Goal: Ask a question

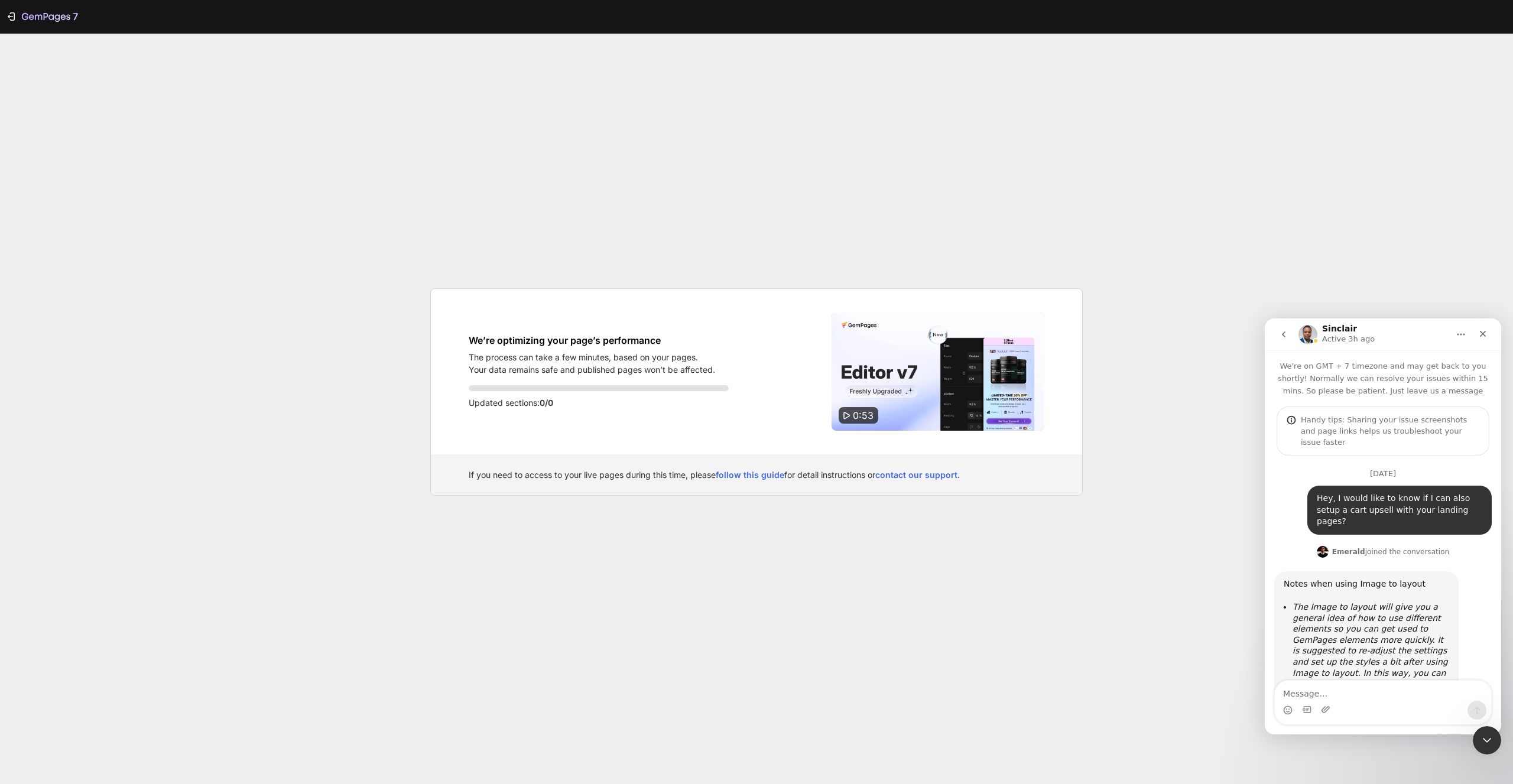
scroll to position [19824, 0]
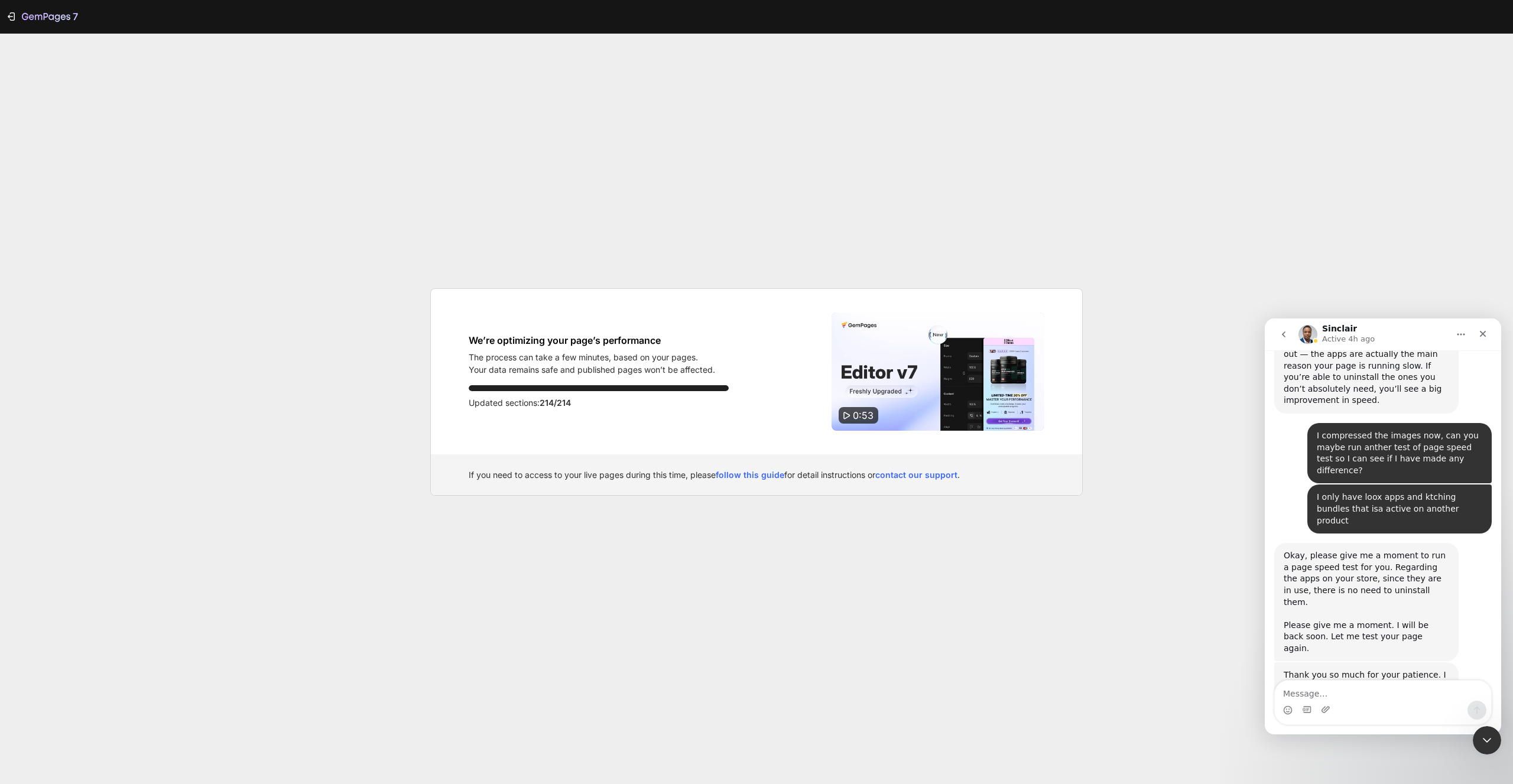
click at [491, 407] on p "Updated sections: 214/214" at bounding box center [598, 402] width 260 height 14
click at [10, 13] on icon "button" at bounding box center [13, 16] width 6 height 9
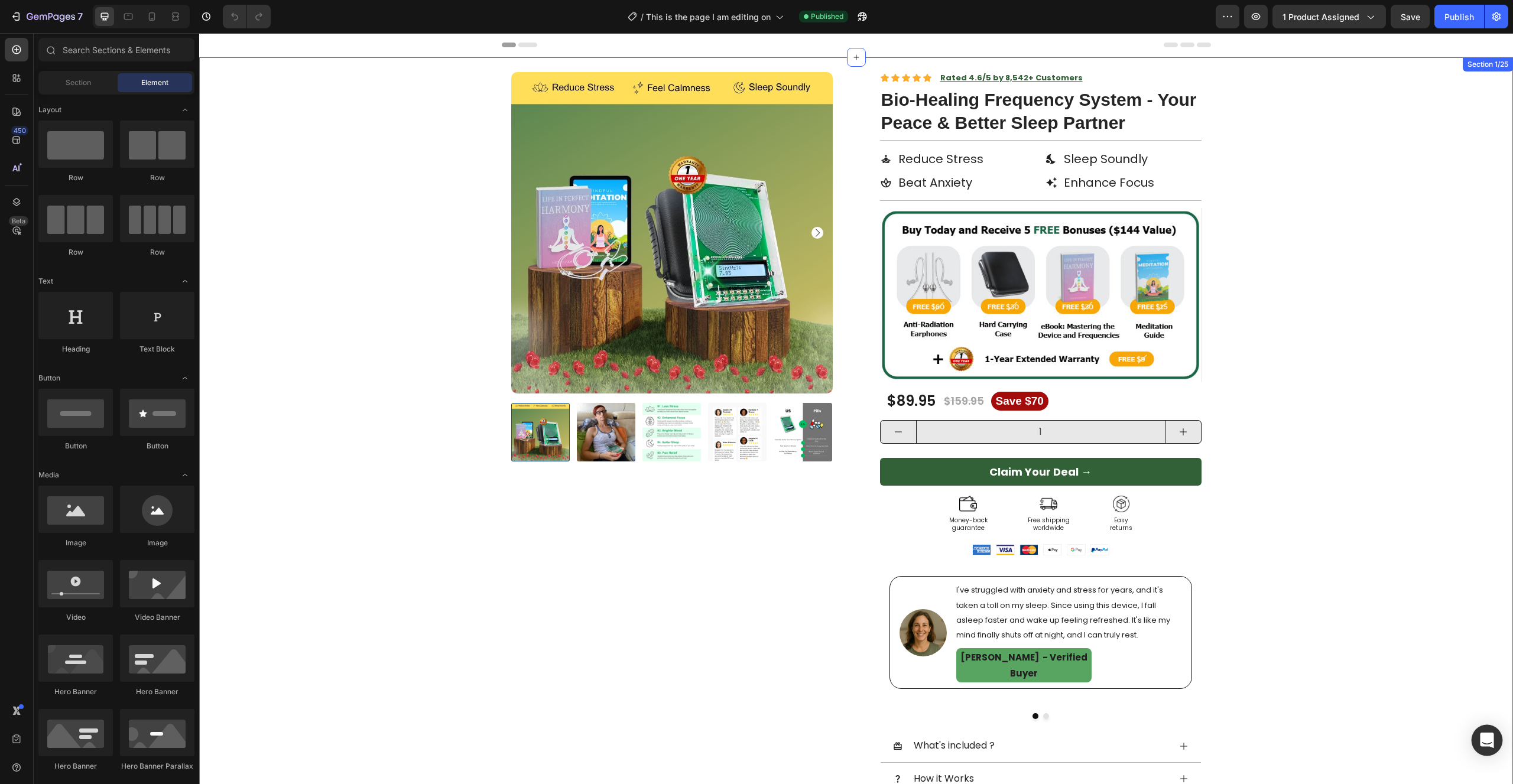
click at [1486, 751] on div "Open Intercom Messenger" at bounding box center [1487, 740] width 31 height 31
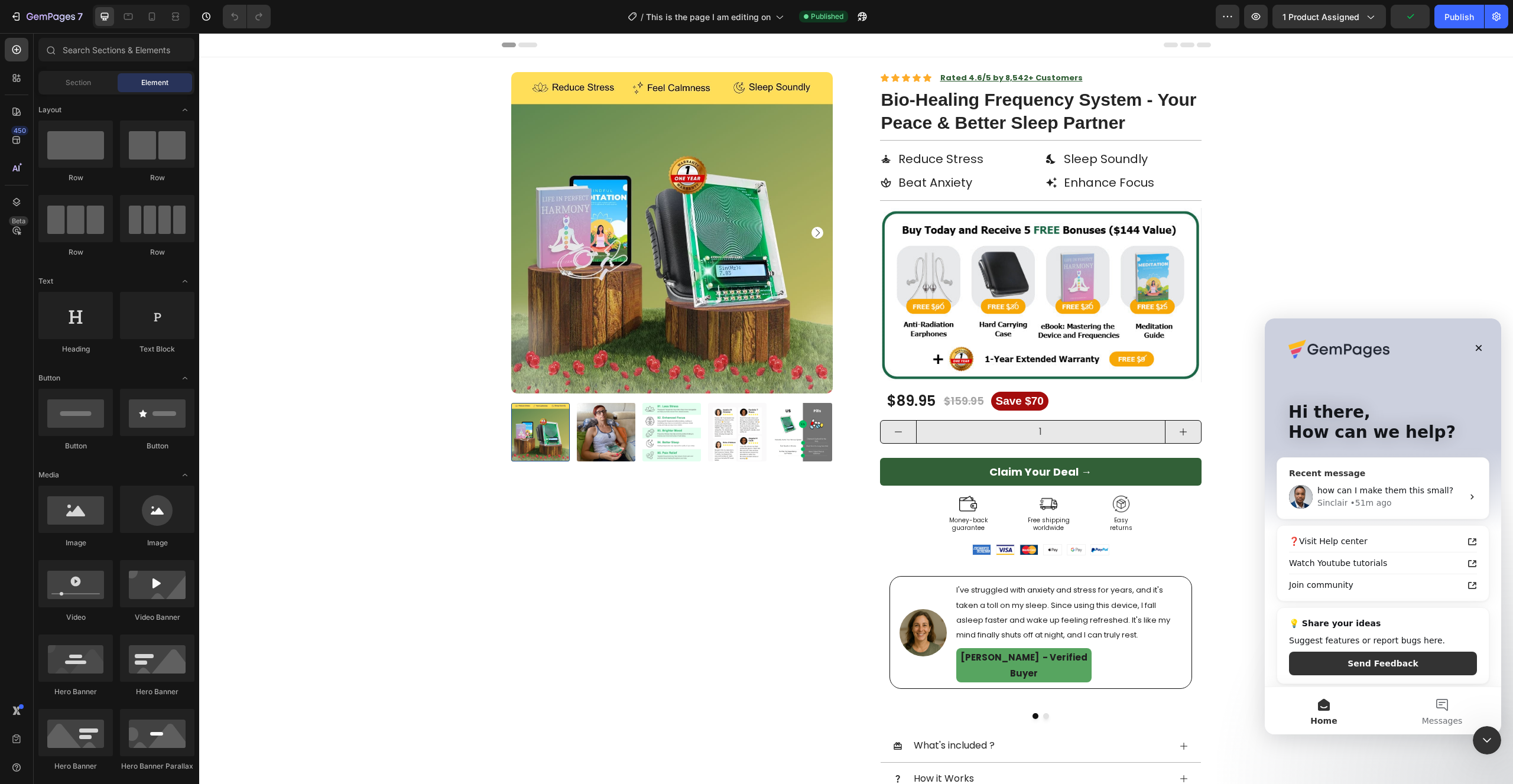
click at [1380, 485] on div "how can I make them this small?" at bounding box center [1390, 490] width 146 height 12
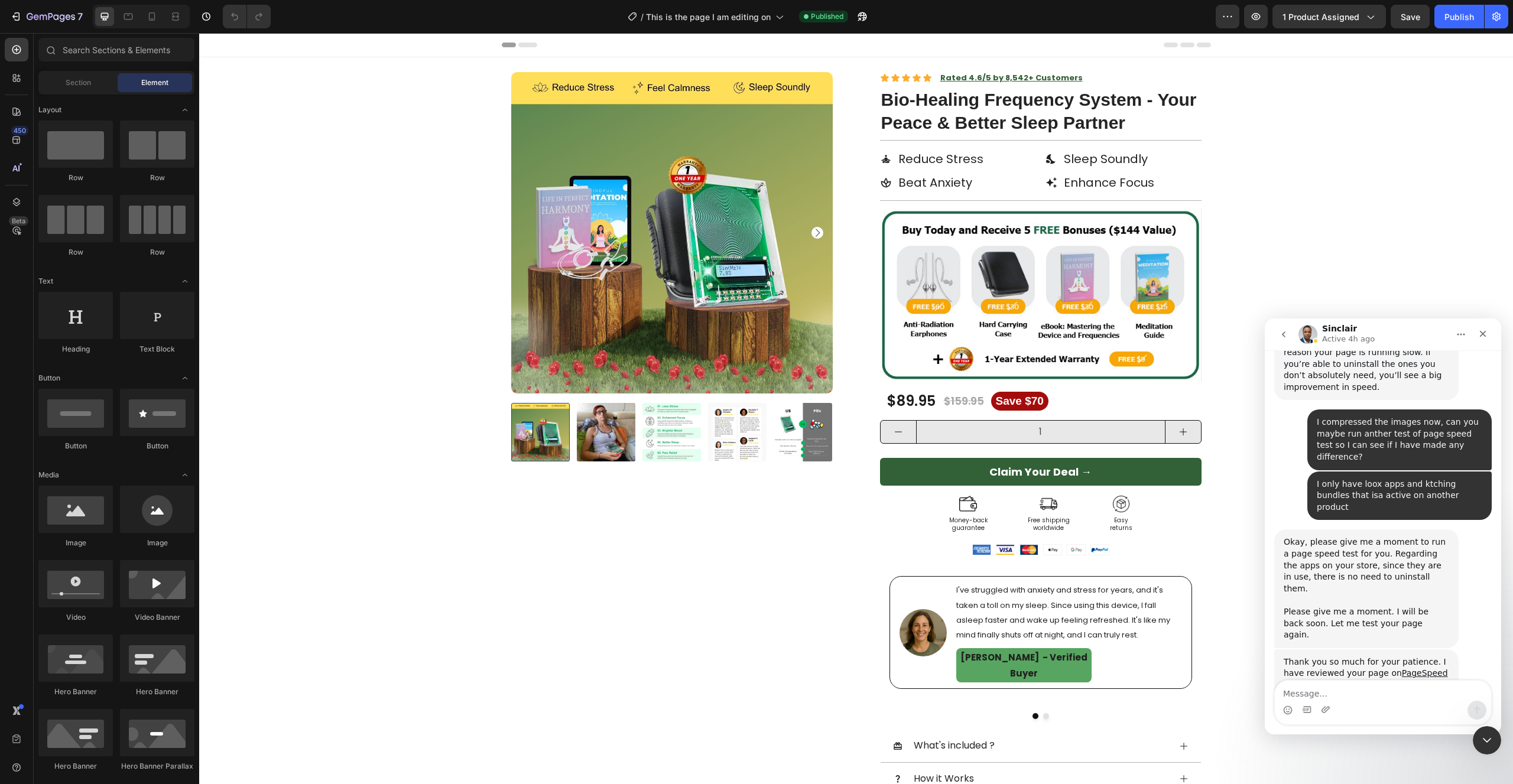
scroll to position [19487, 0]
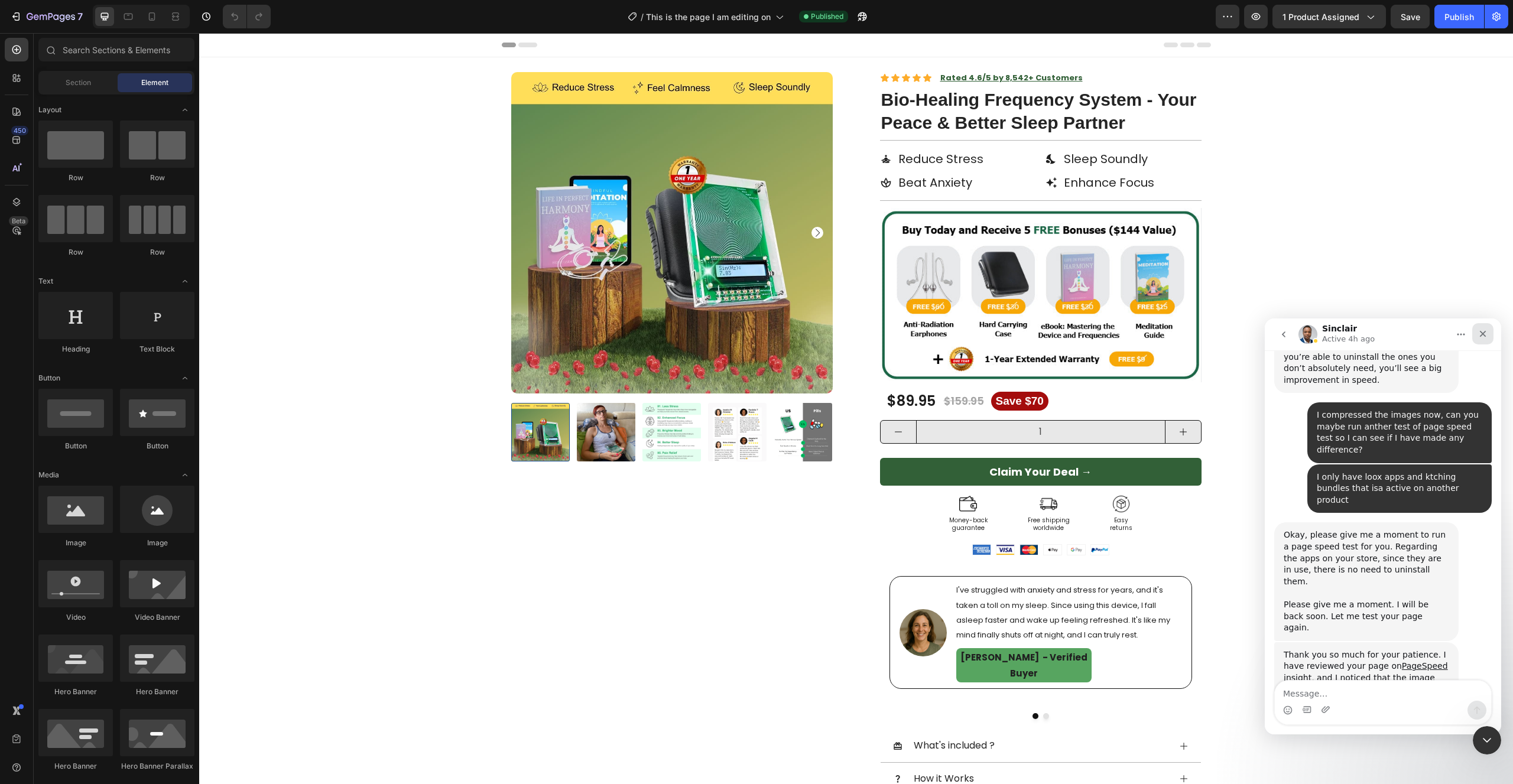
click at [1483, 332] on icon "Close" at bounding box center [1483, 333] width 9 height 9
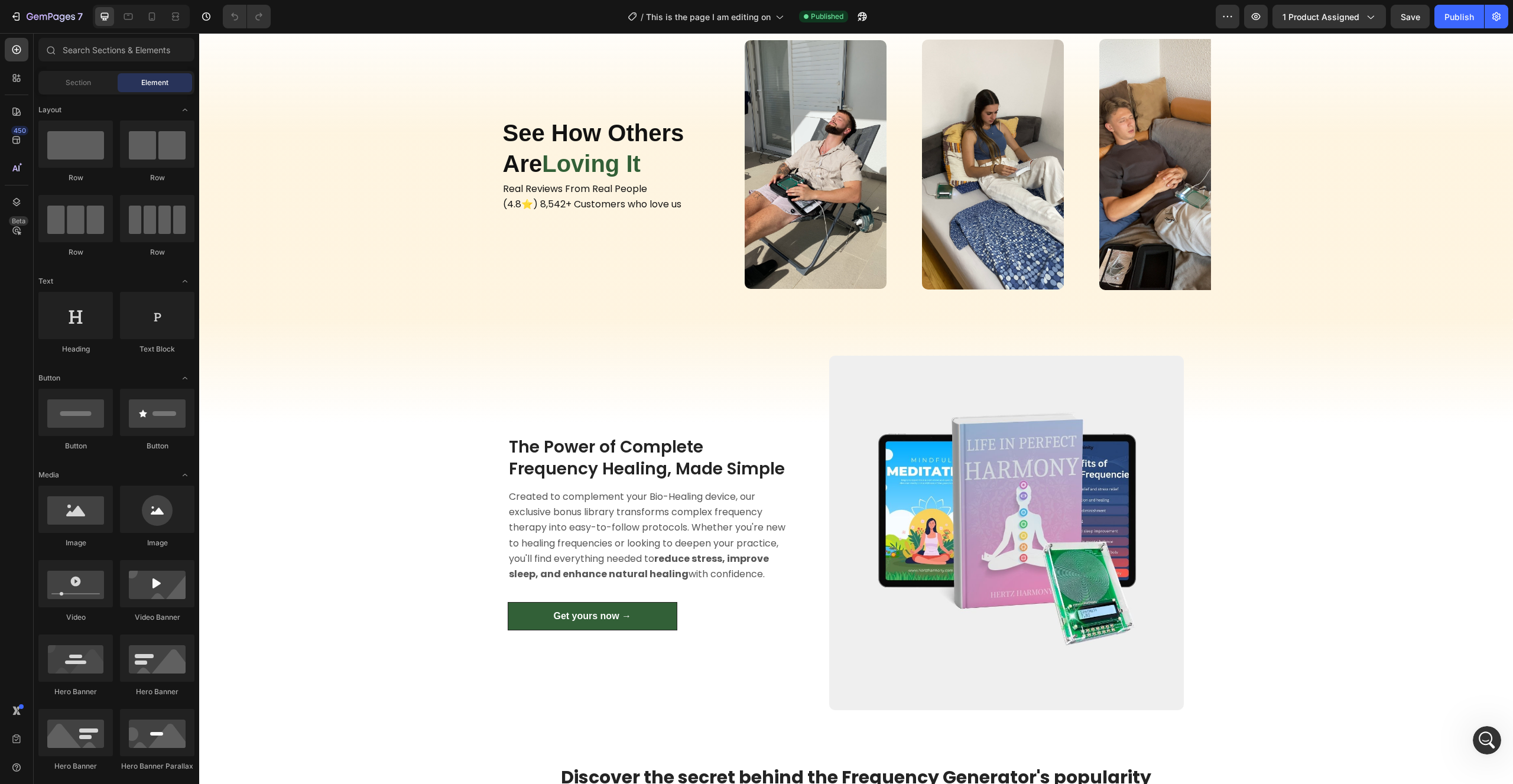
scroll to position [904, 0]
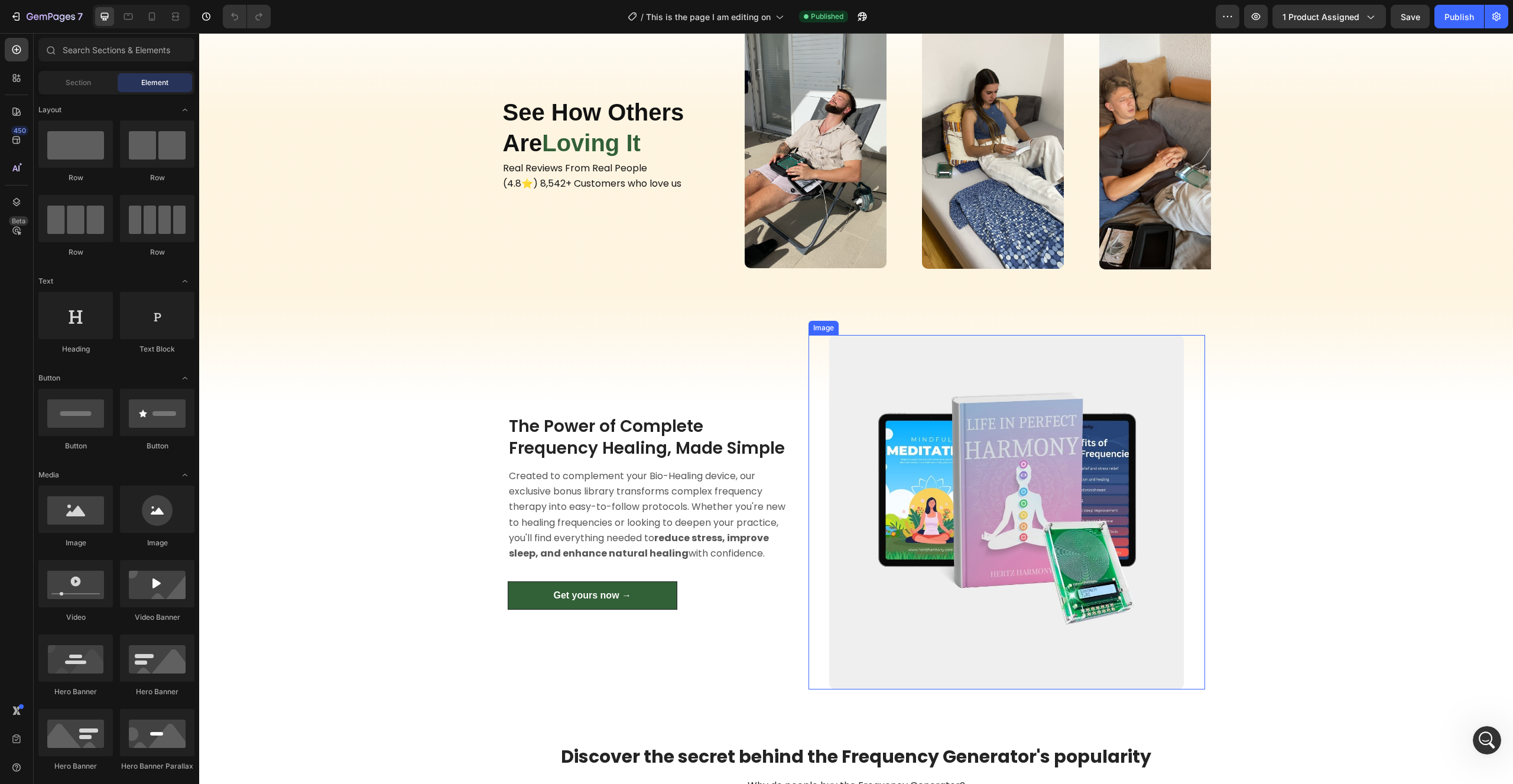
click at [860, 489] on img at bounding box center [1006, 511] width 354 height 354
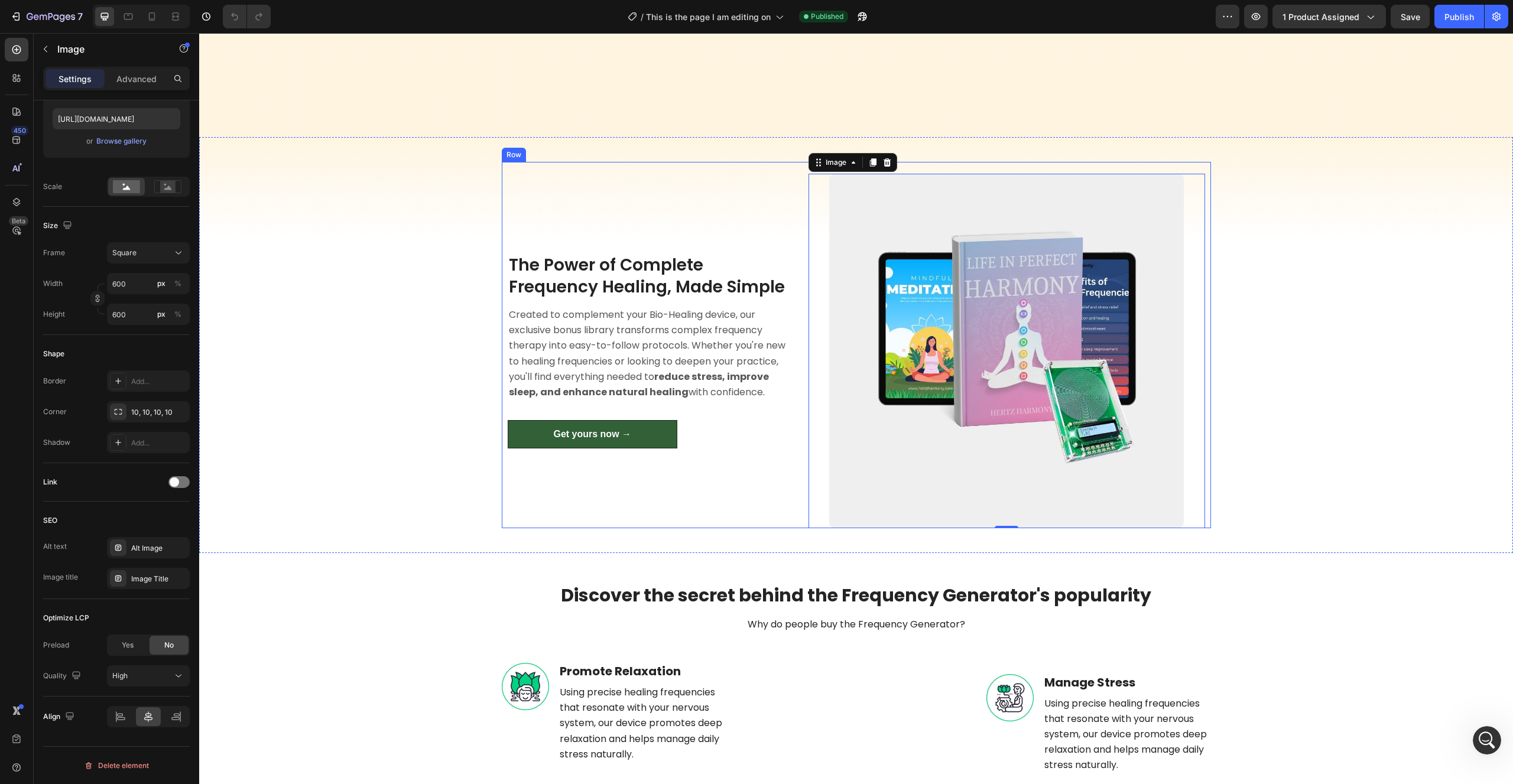
scroll to position [1325, 0]
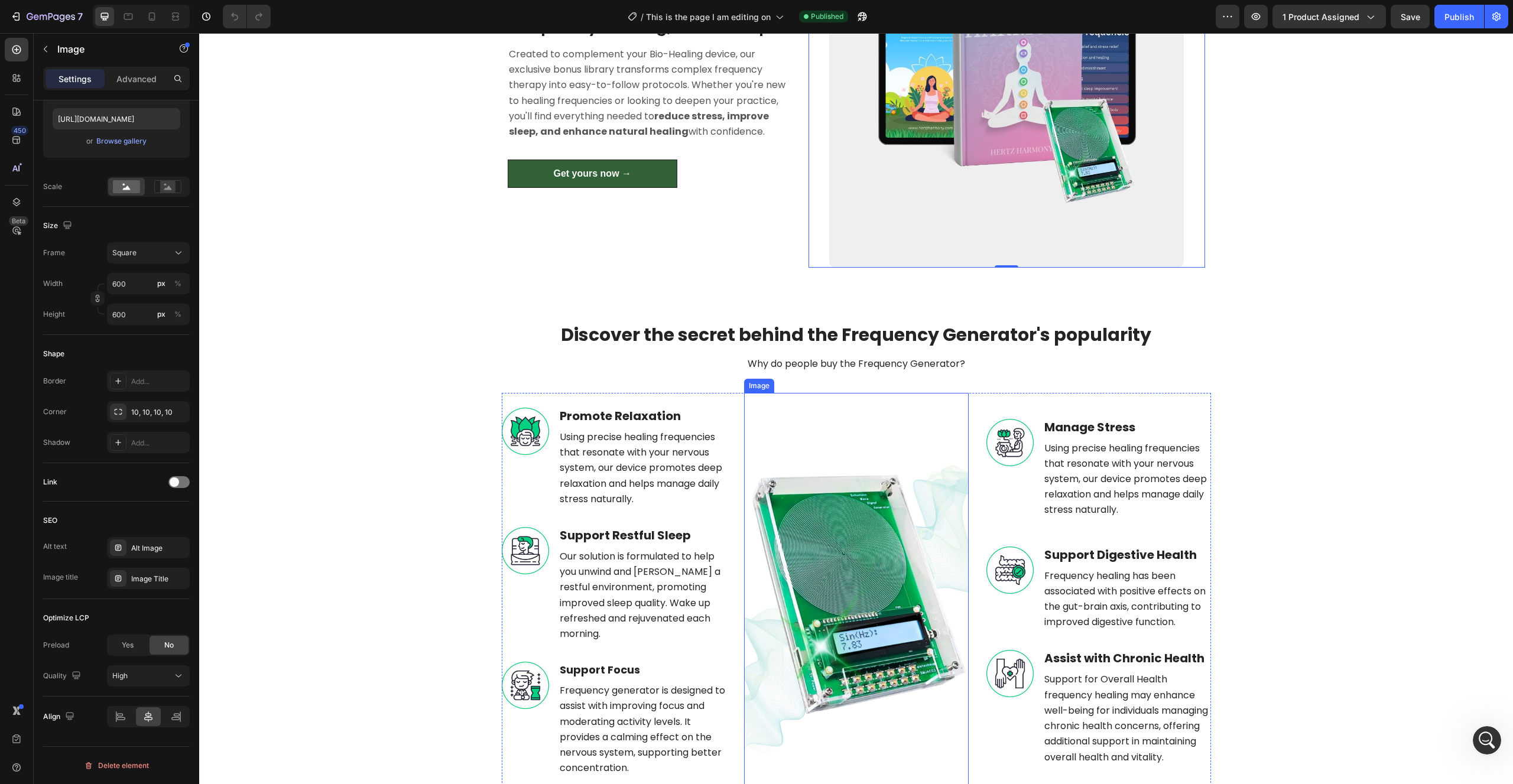
click at [797, 539] on img at bounding box center [856, 592] width 225 height 400
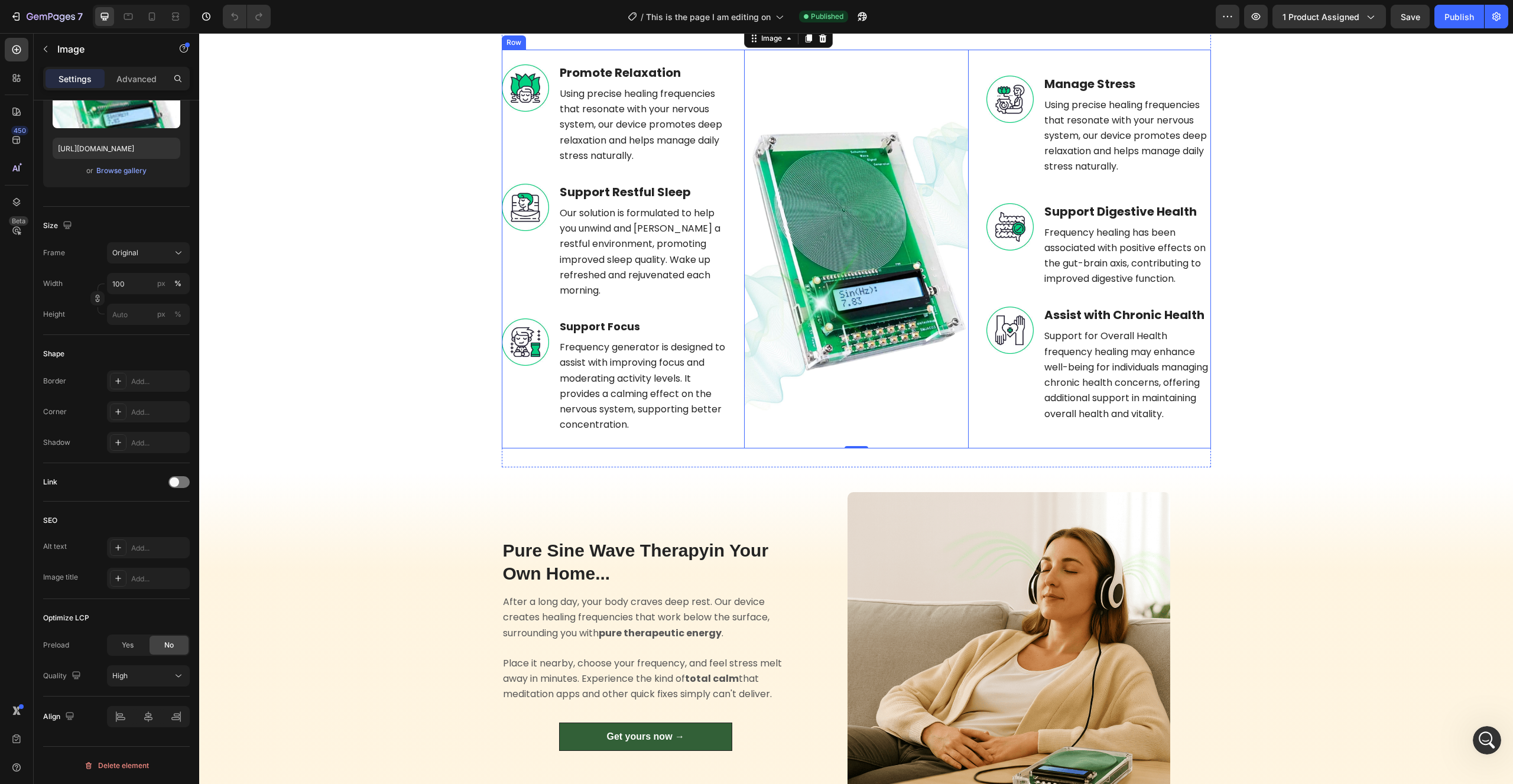
scroll to position [1687, 0]
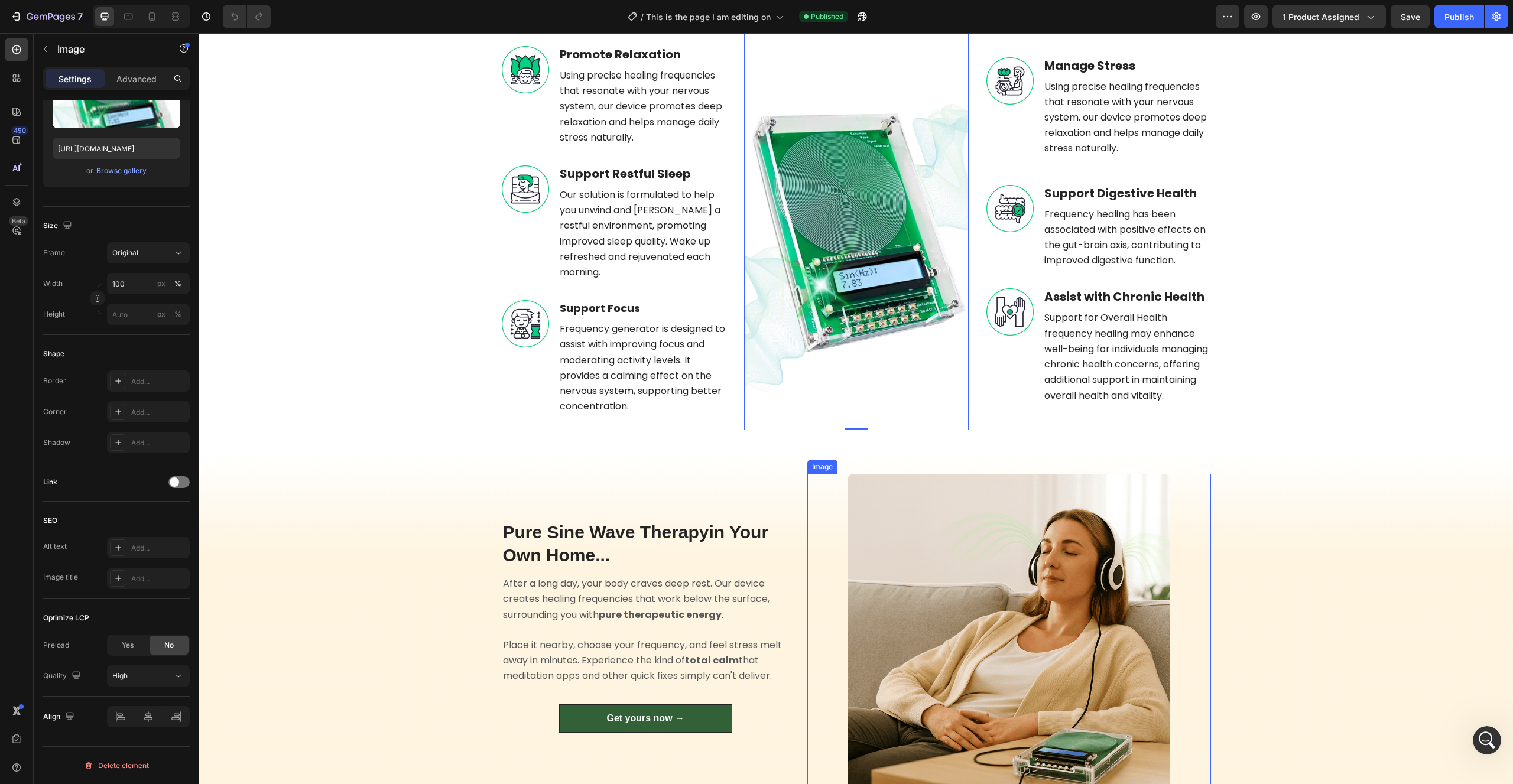
click at [915, 582] on img at bounding box center [1008, 634] width 322 height 322
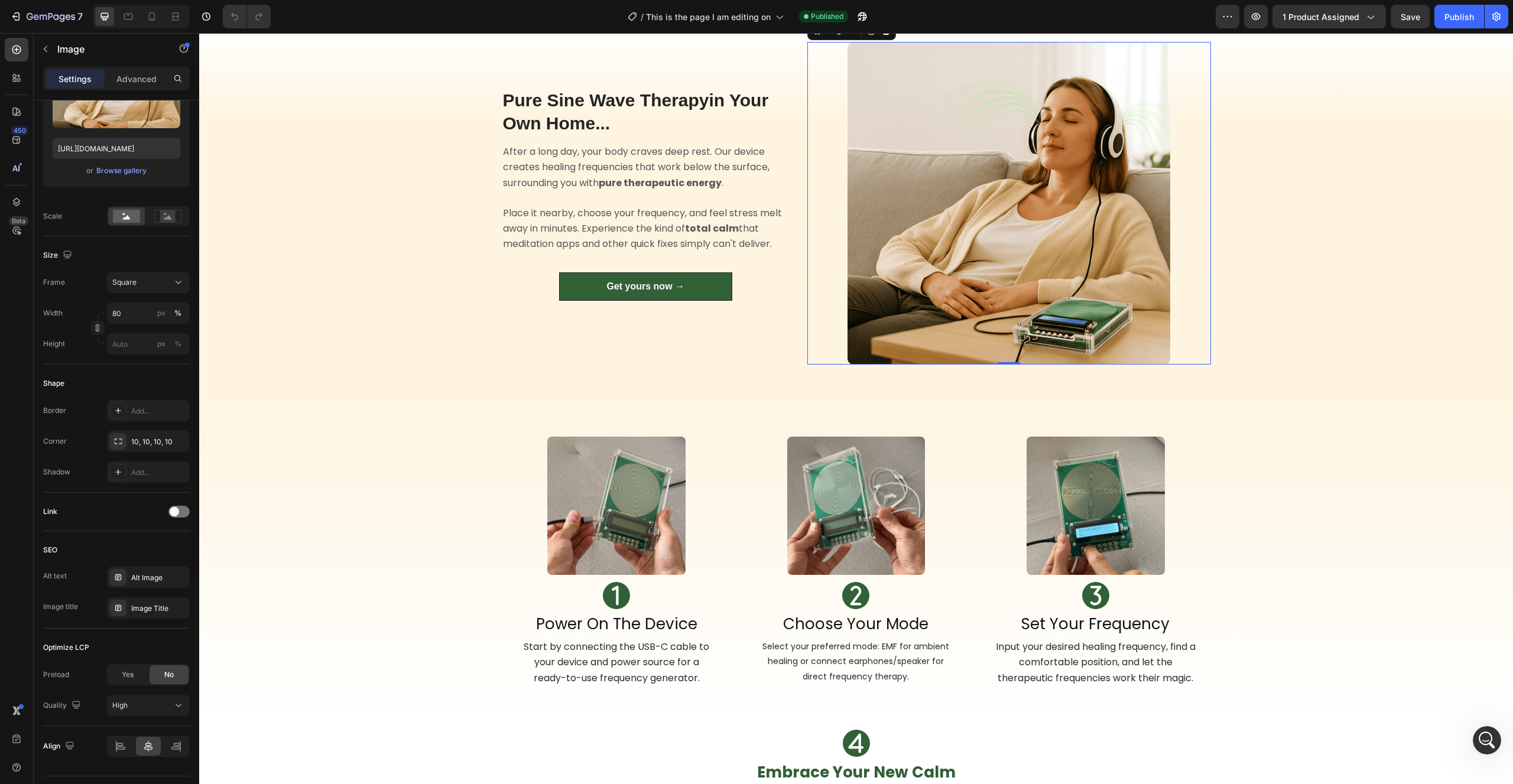
scroll to position [2289, 0]
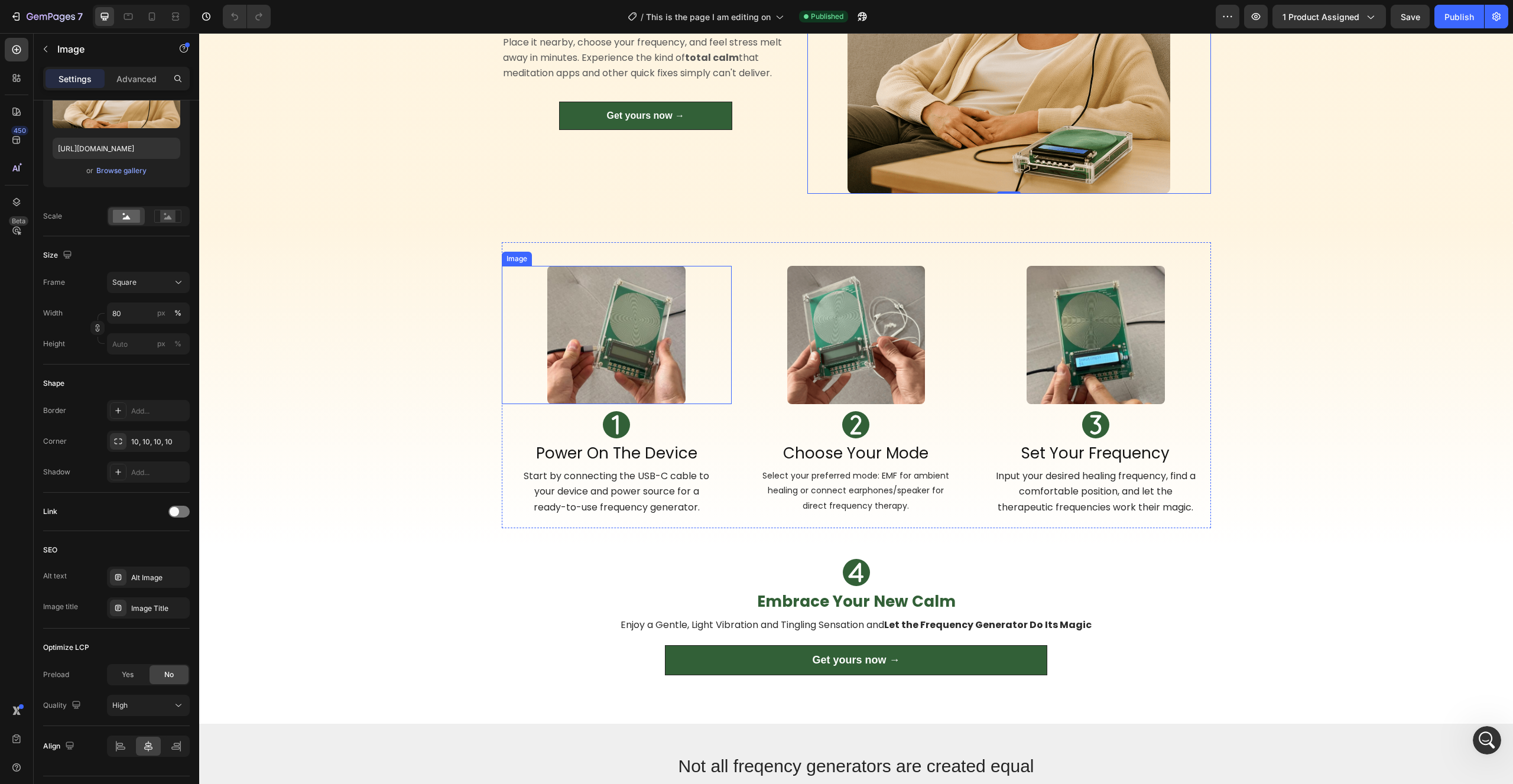
click at [658, 363] on img at bounding box center [616, 334] width 138 height 138
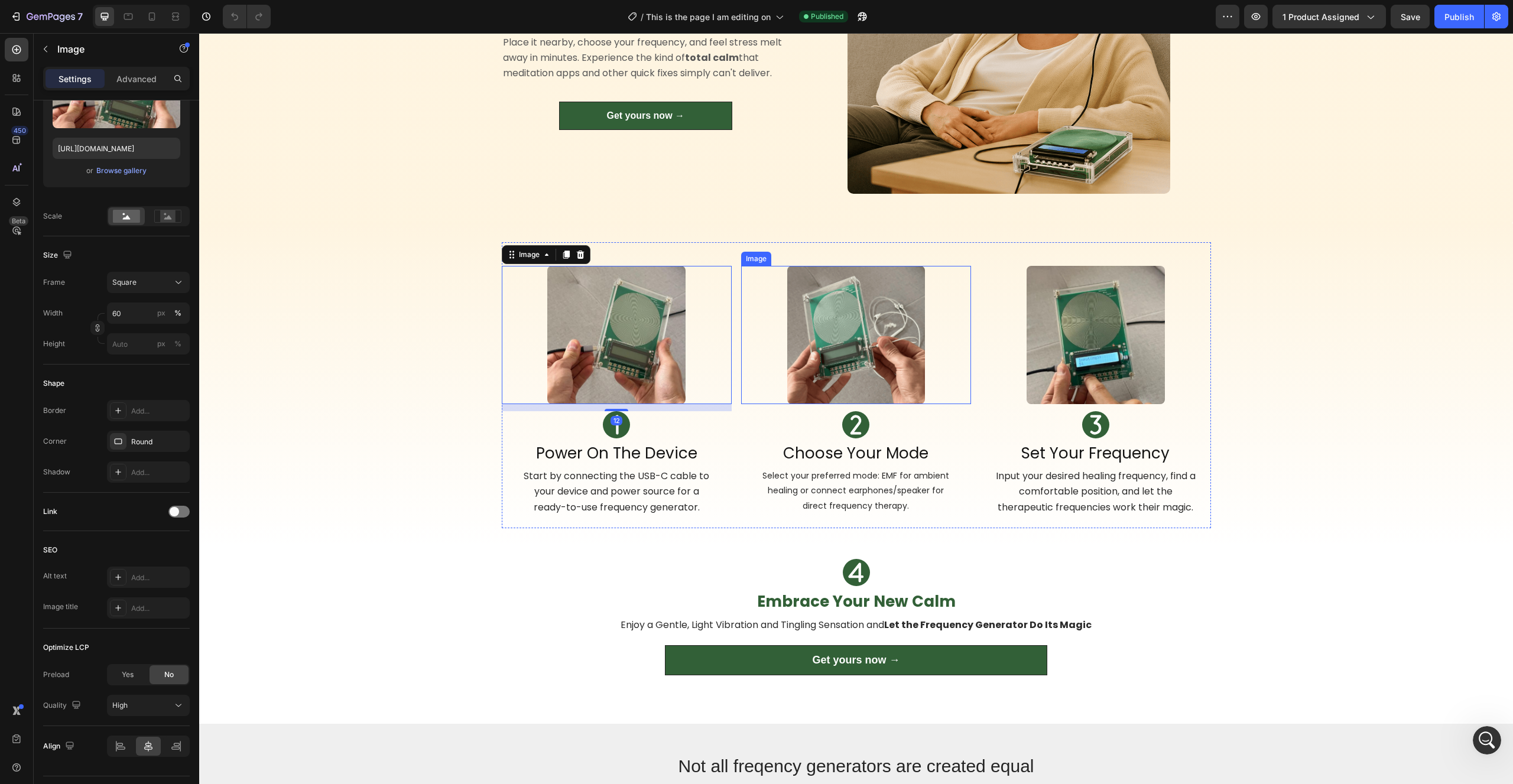
click at [776, 360] on div at bounding box center [855, 334] width 230 height 138
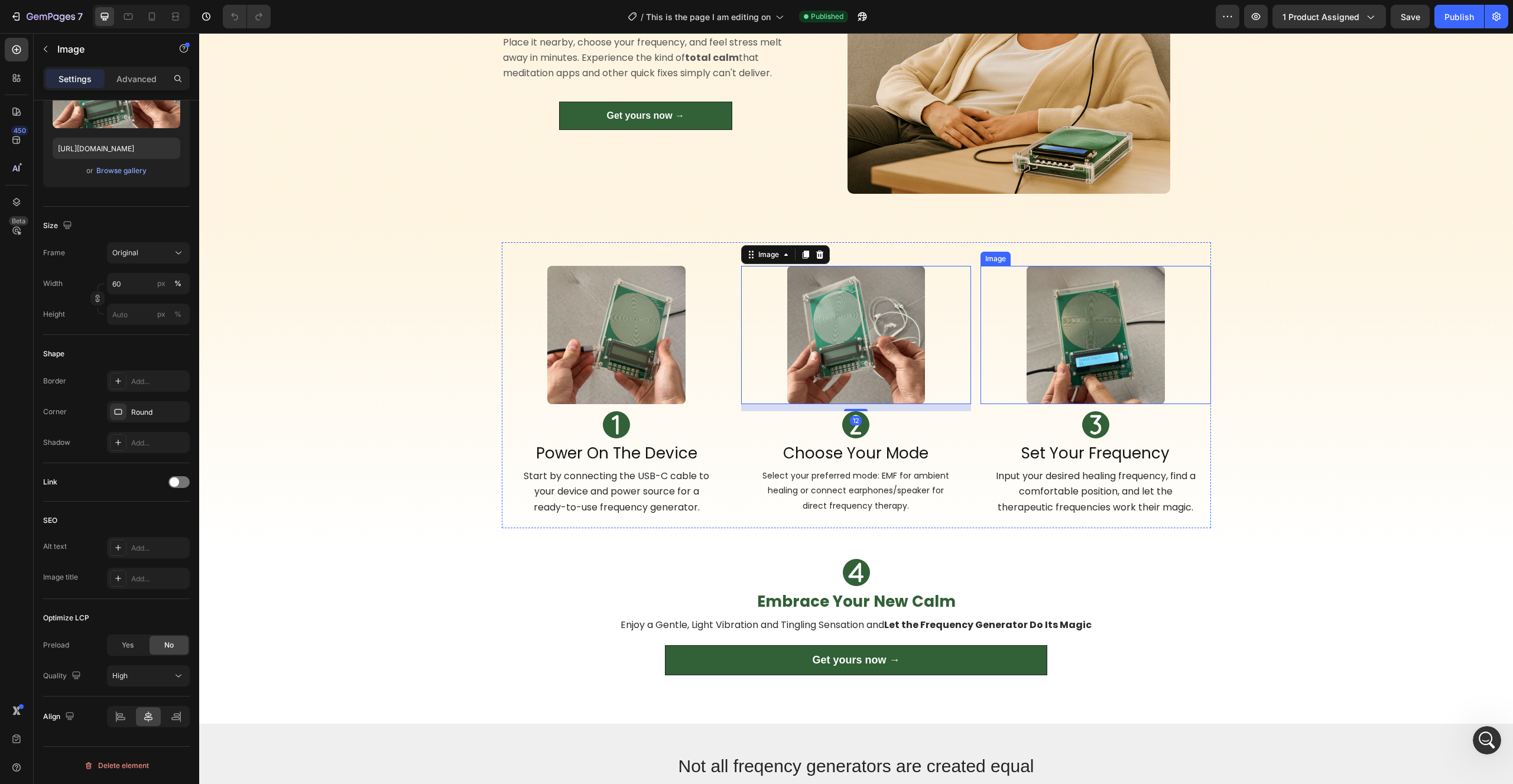
click at [1042, 356] on img at bounding box center [1095, 334] width 138 height 138
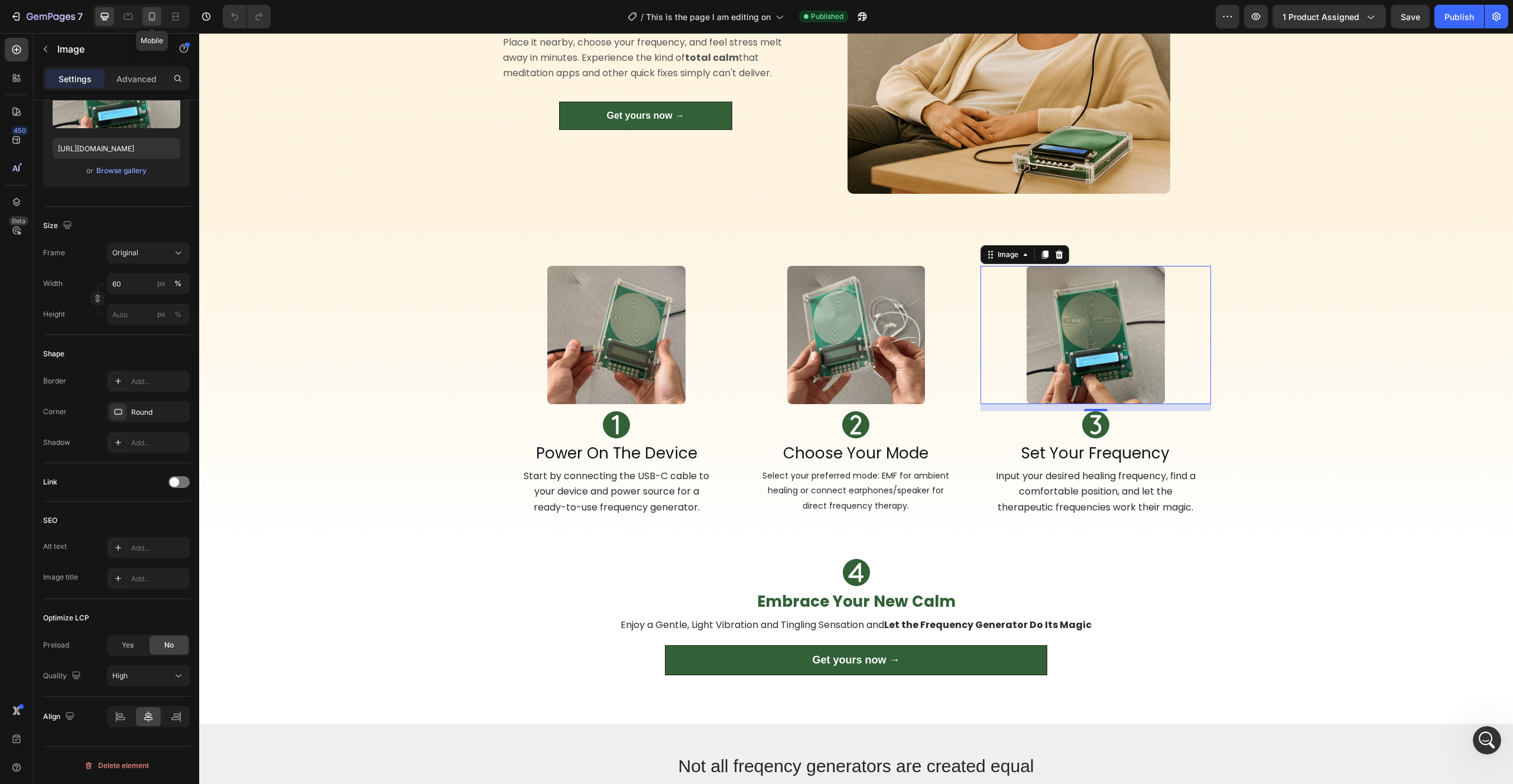
click at [159, 16] on div at bounding box center [152, 17] width 19 height 19
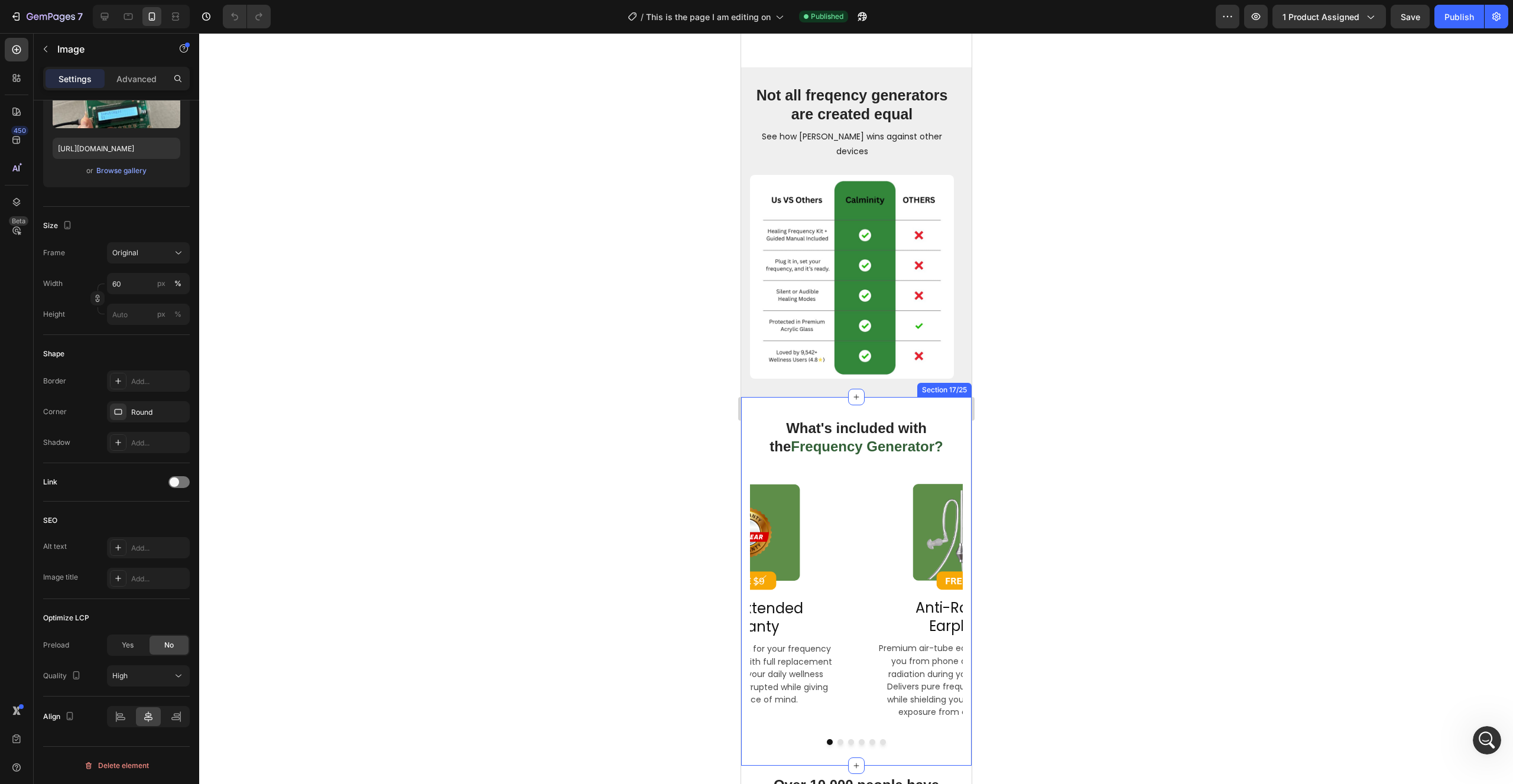
scroll to position [3417, 0]
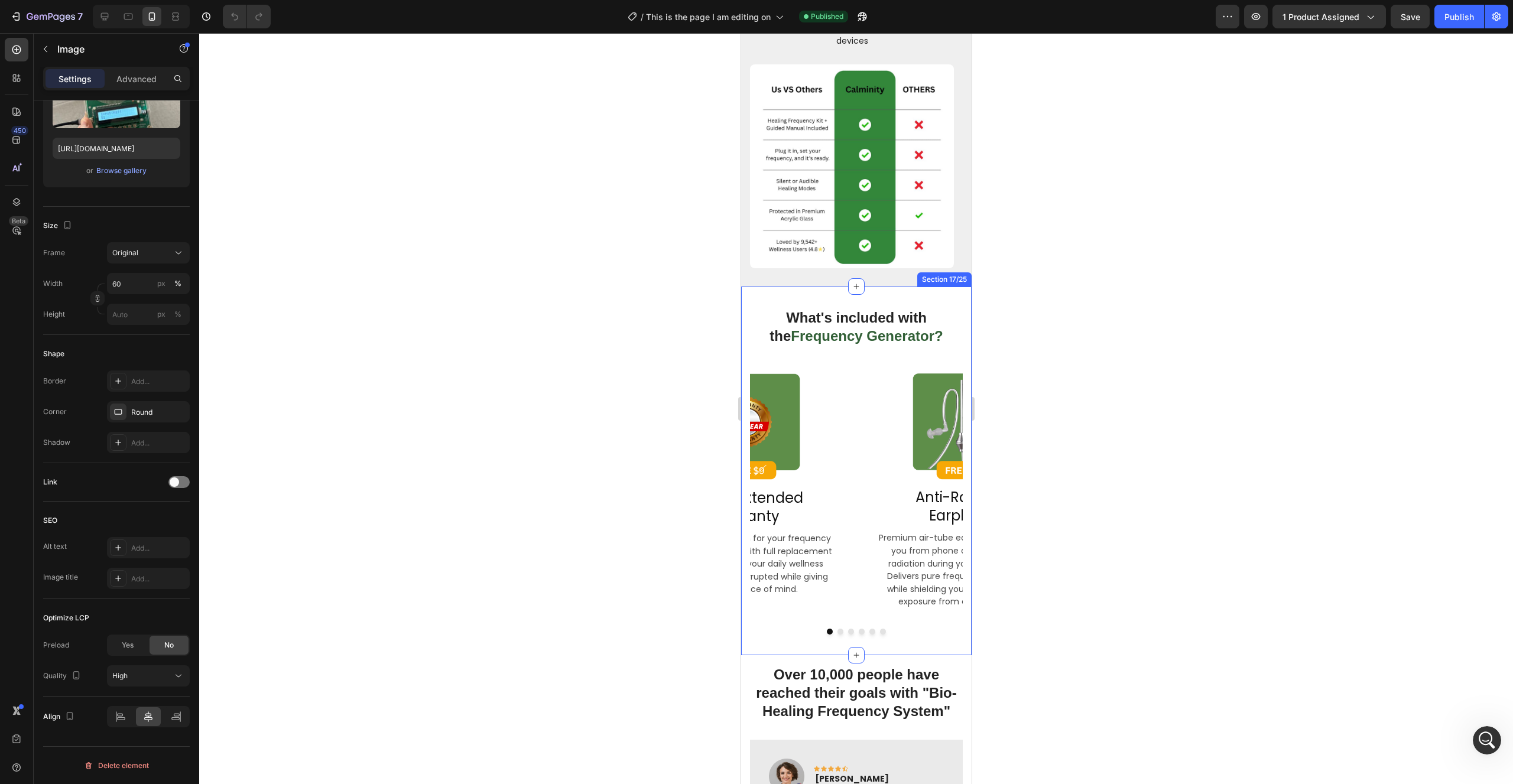
click at [827, 196] on img at bounding box center [851, 166] width 204 height 204
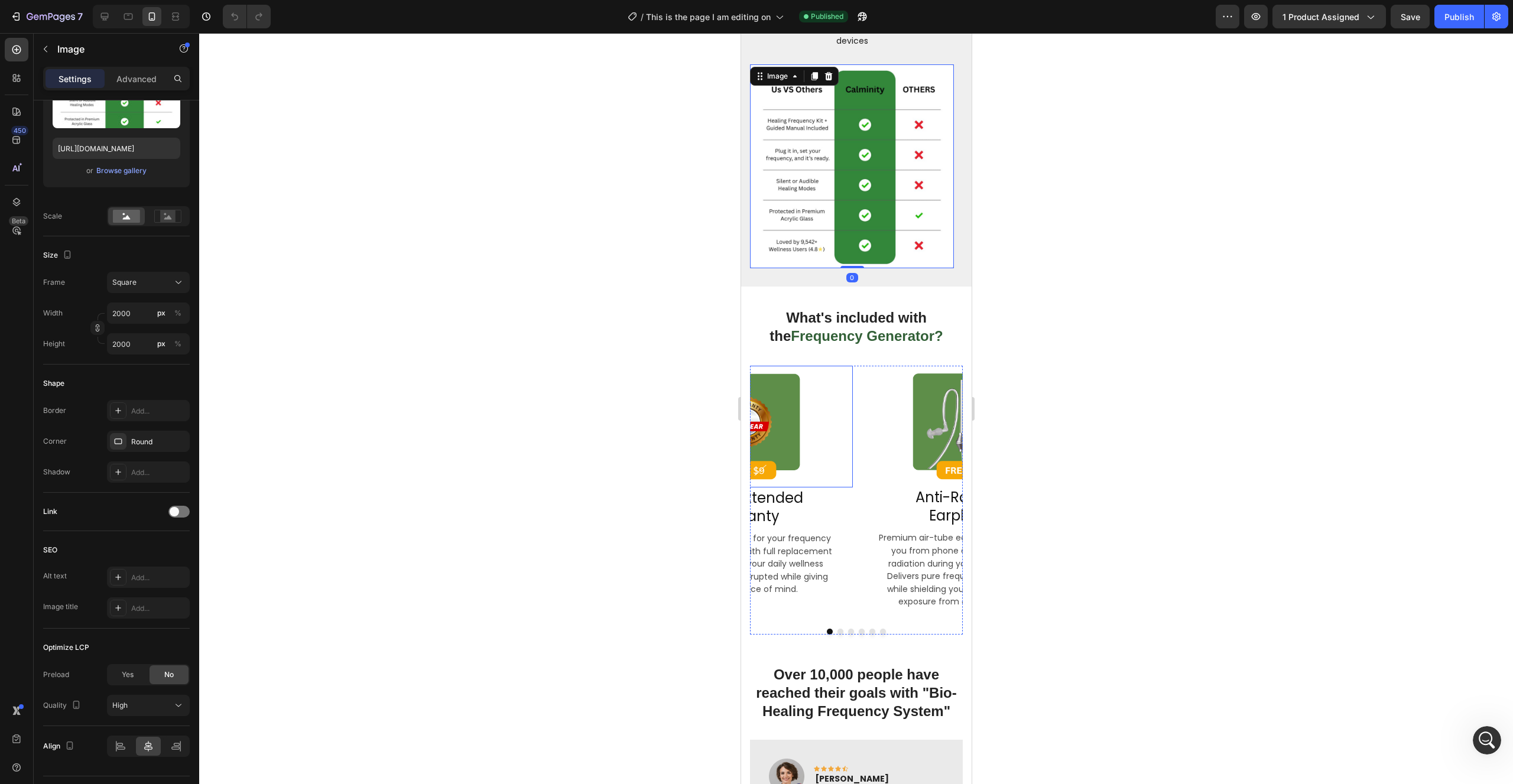
click at [771, 414] on img at bounding box center [746, 426] width 170 height 122
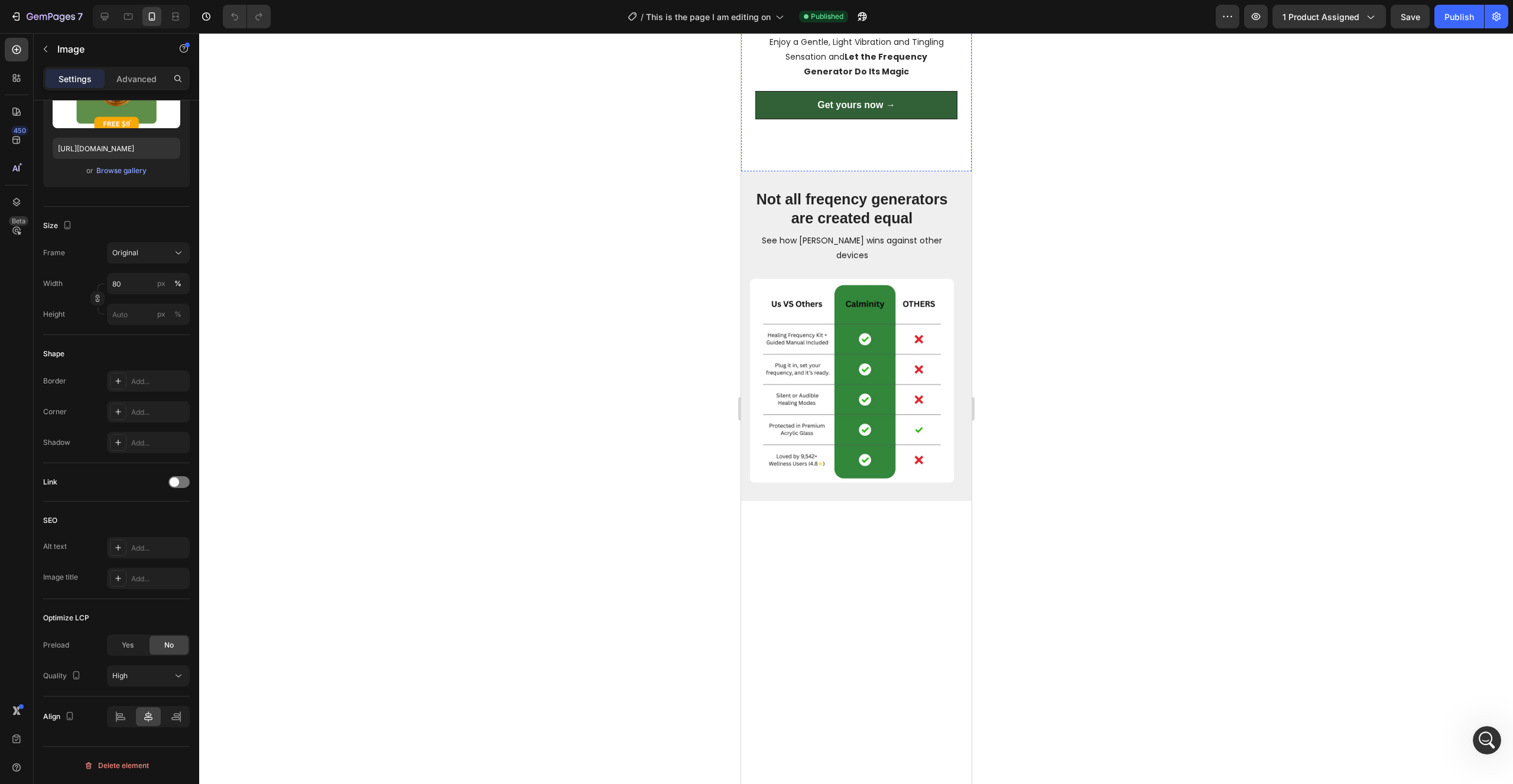
scroll to position [2697, 0]
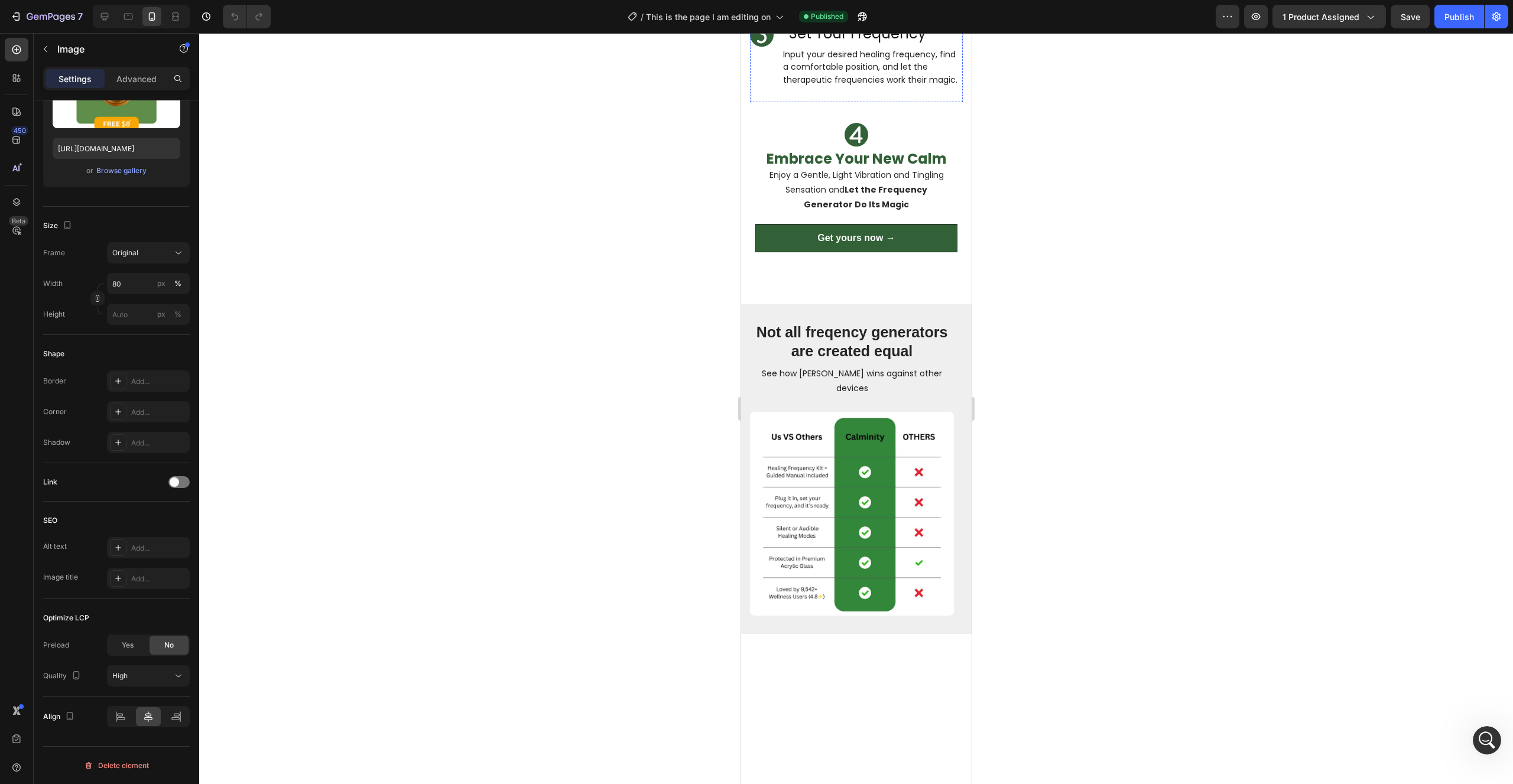
click at [817, 11] on img at bounding box center [855, 11] width 128 height 0
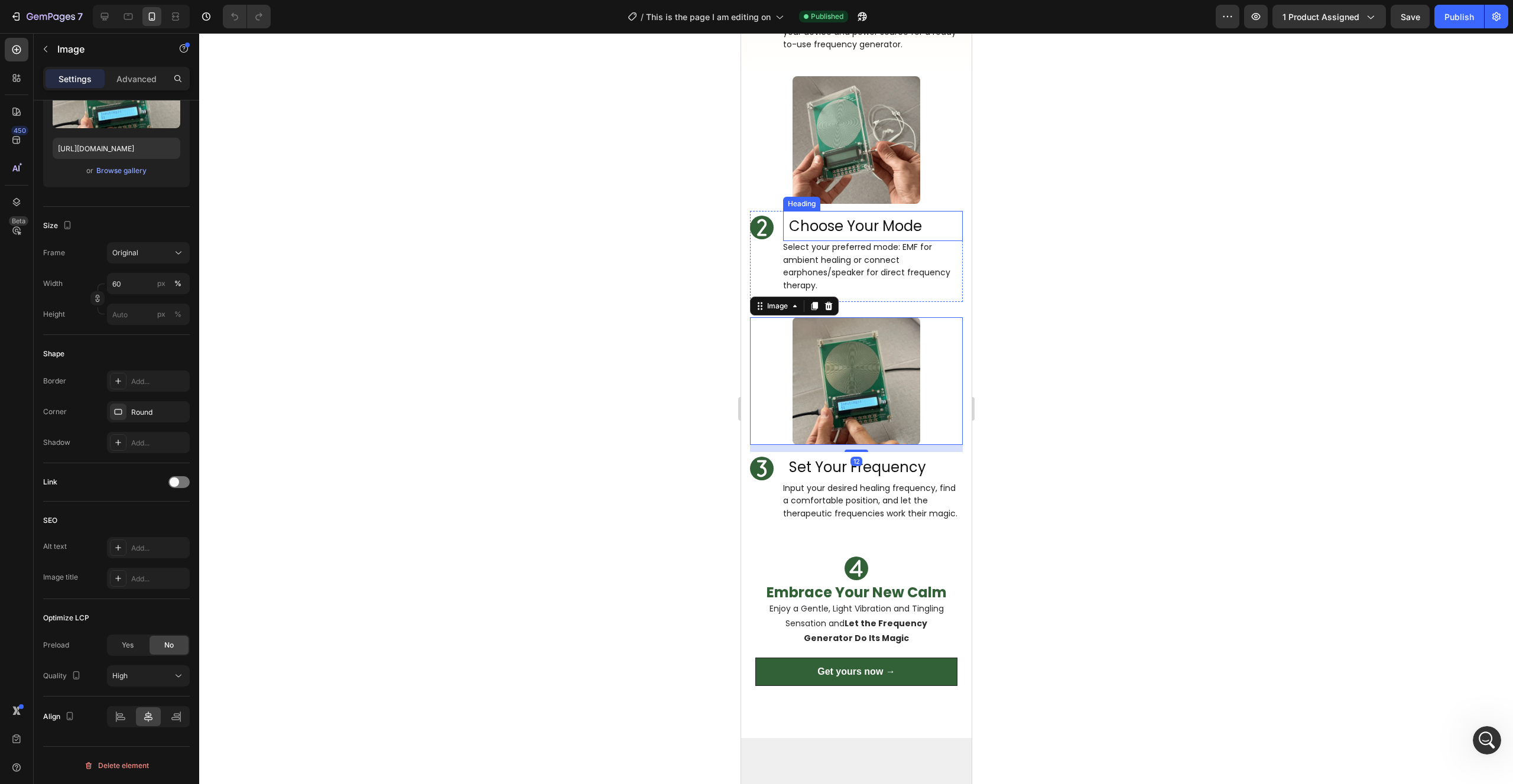
scroll to position [2456, 0]
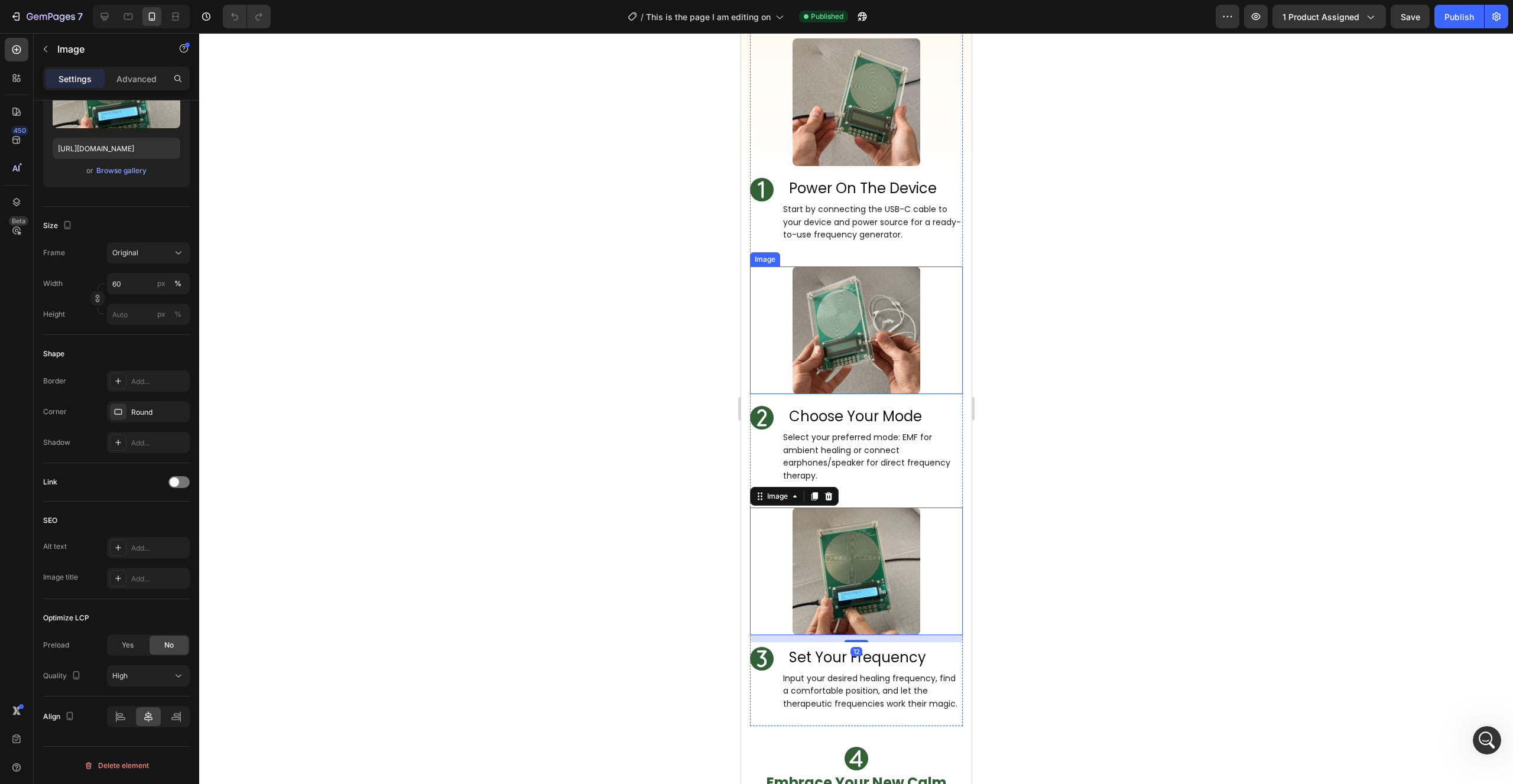
click at [863, 363] on img at bounding box center [855, 330] width 128 height 128
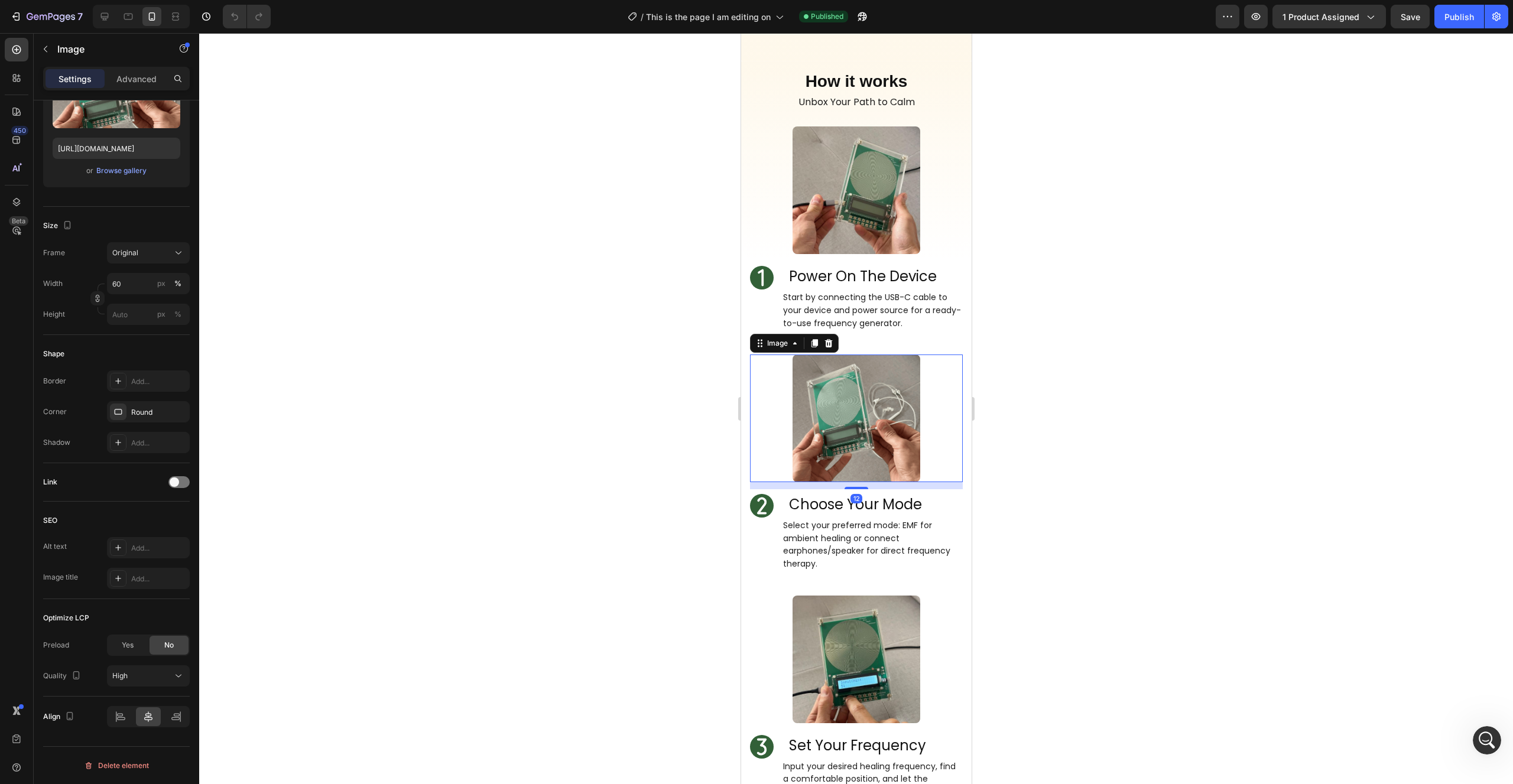
scroll to position [2215, 0]
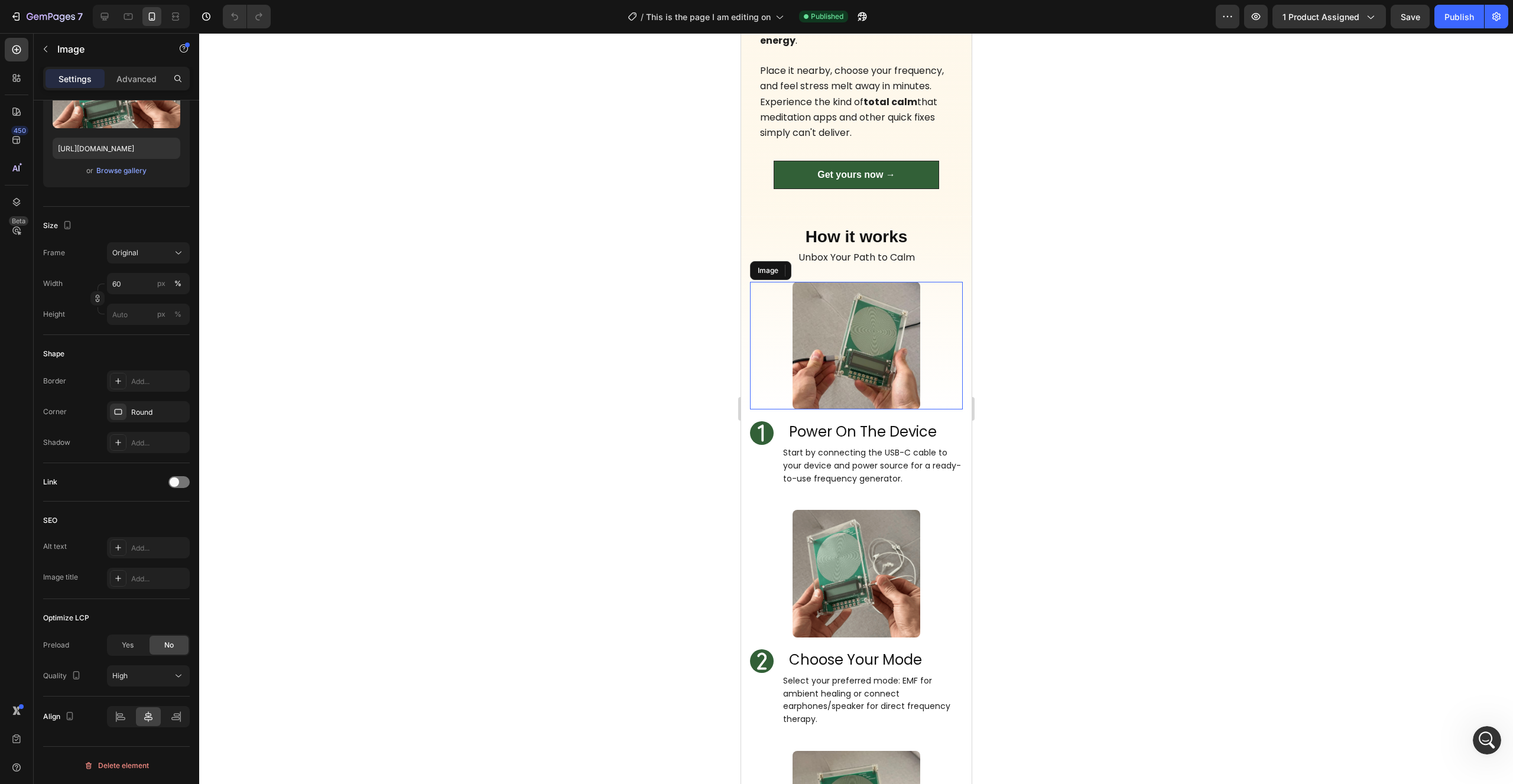
click at [863, 363] on img at bounding box center [855, 345] width 128 height 128
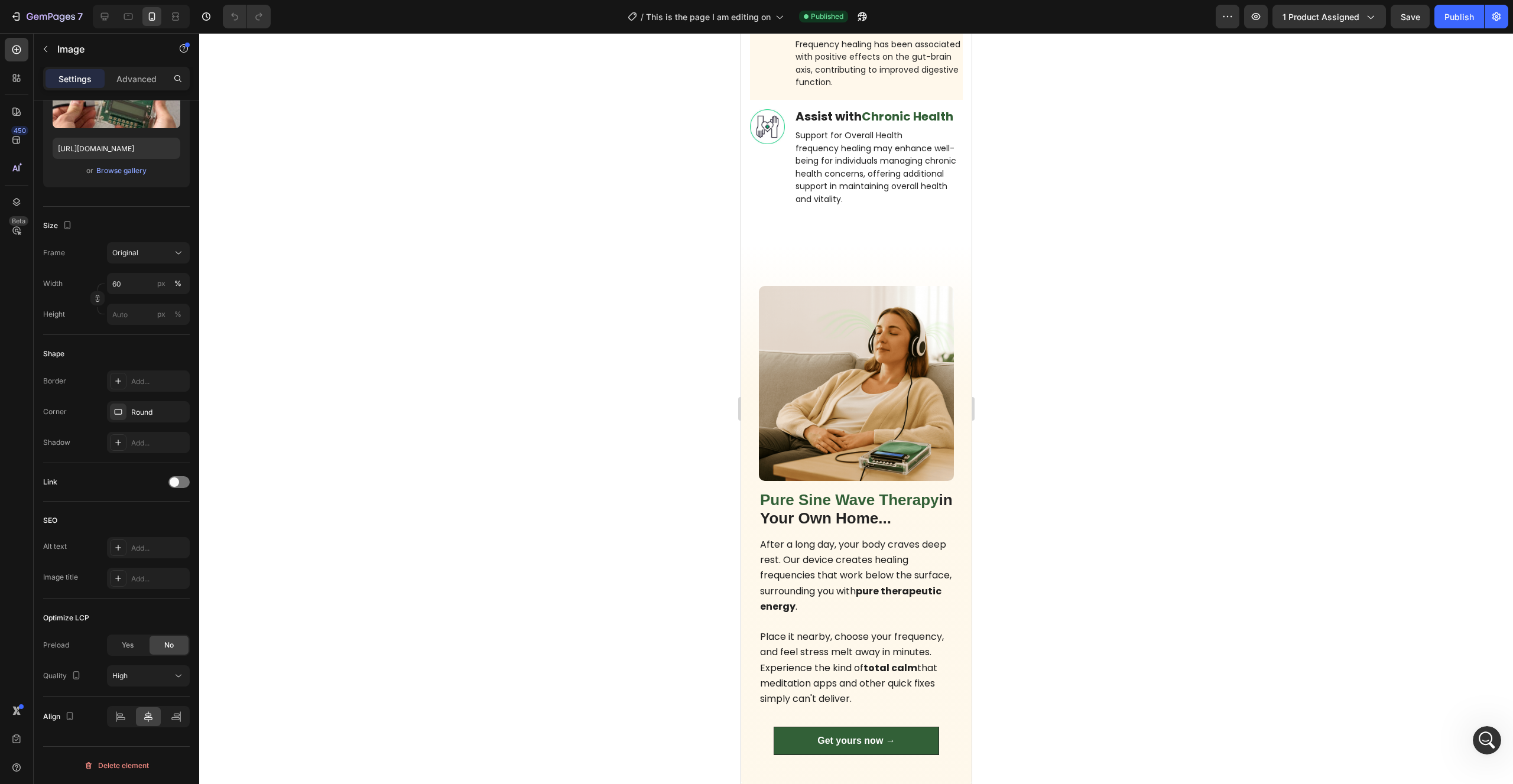
click at [863, 363] on img at bounding box center [855, 383] width 195 height 195
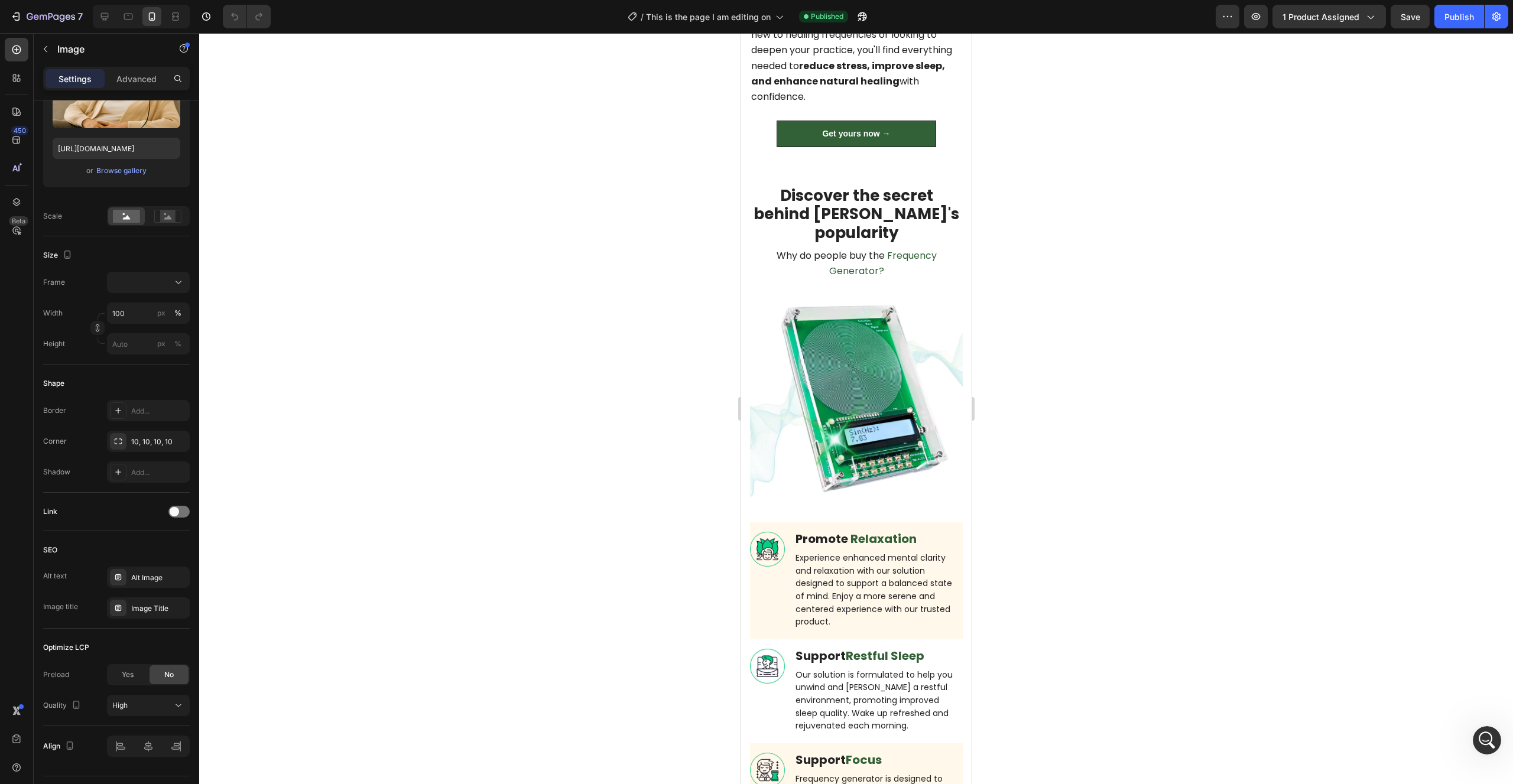
scroll to position [1041, 0]
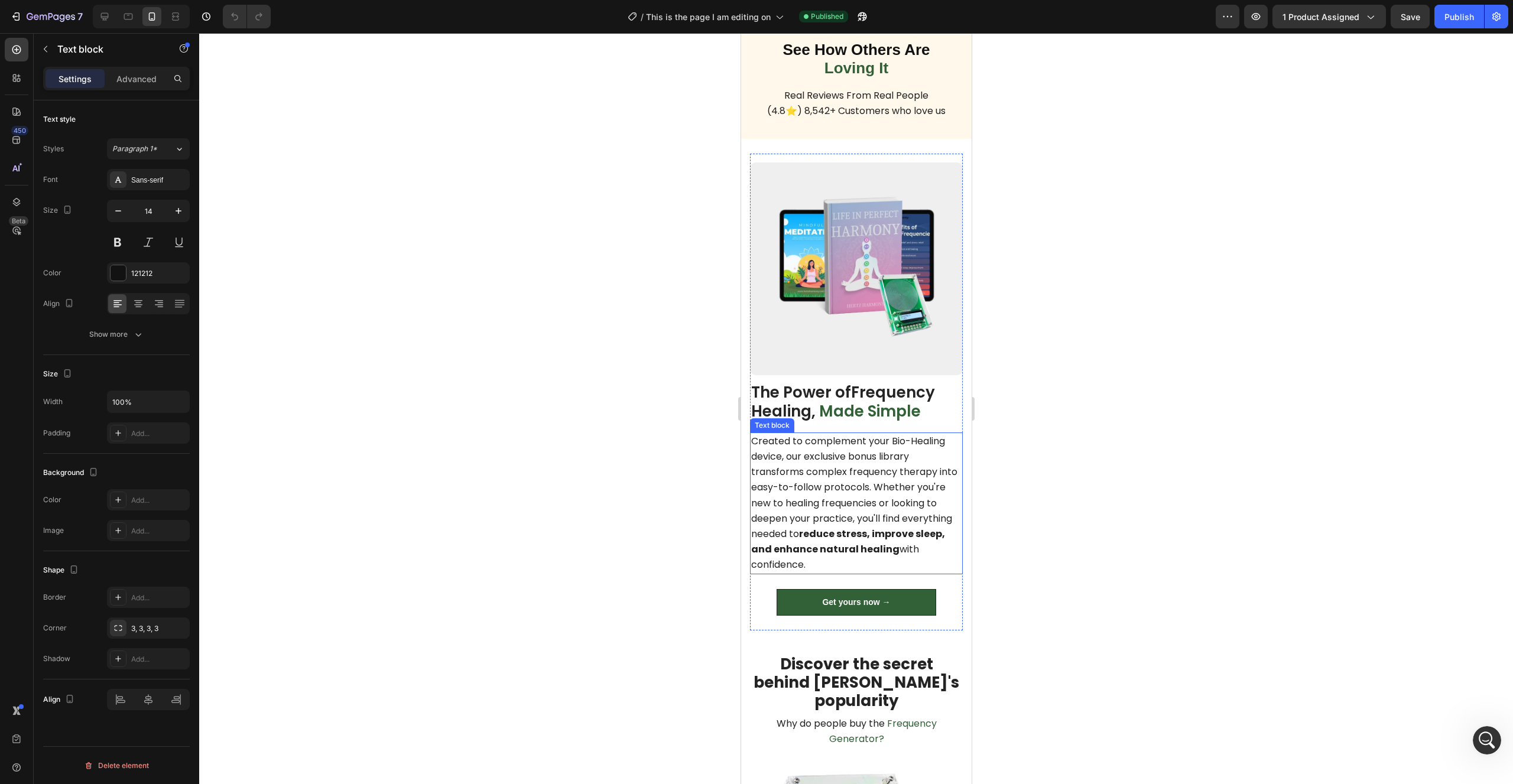
click at [870, 572] on p "Created to complement your Bio-Healing device, our exclusive bonus library tran…" at bounding box center [855, 503] width 211 height 140
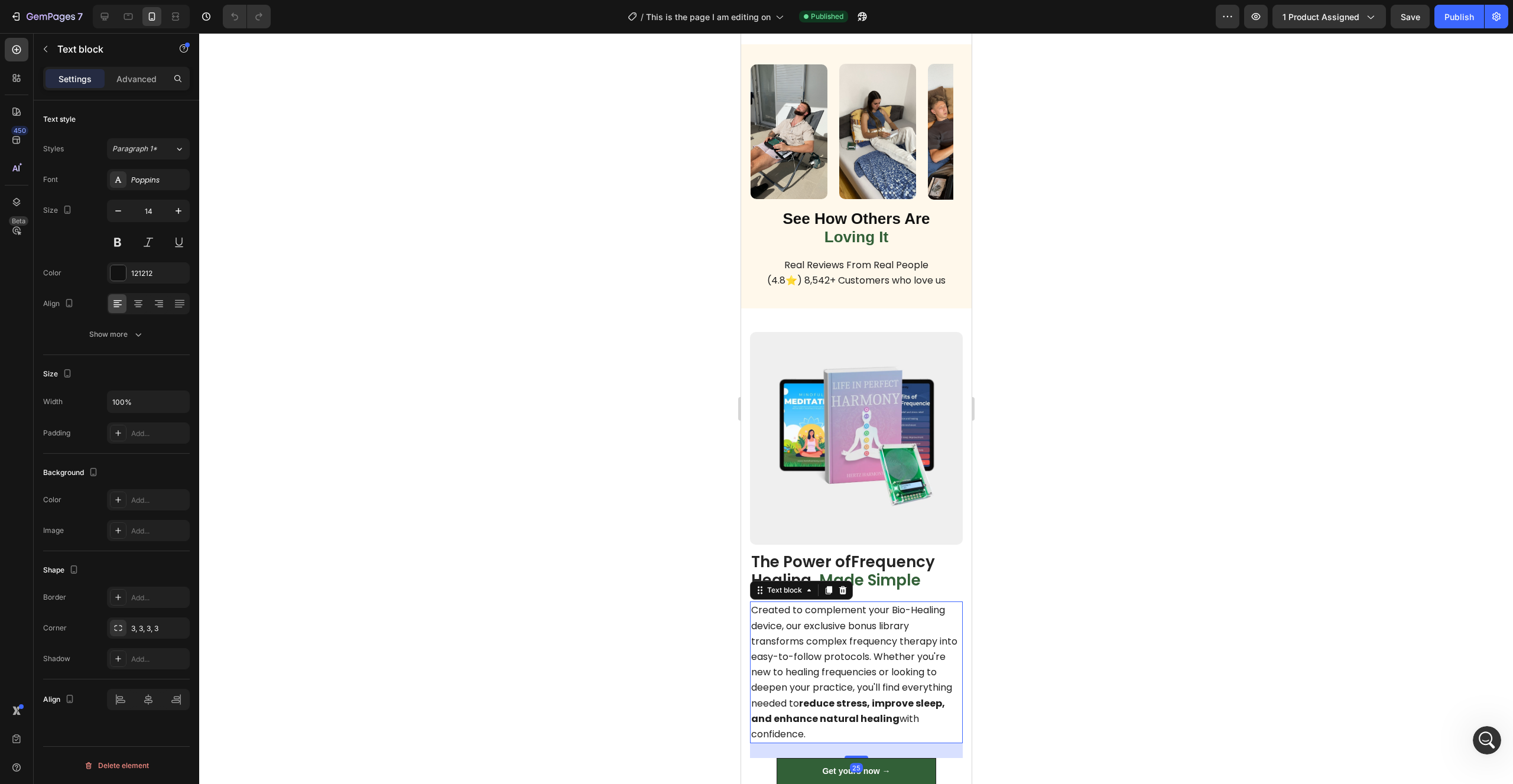
scroll to position [1191, 0]
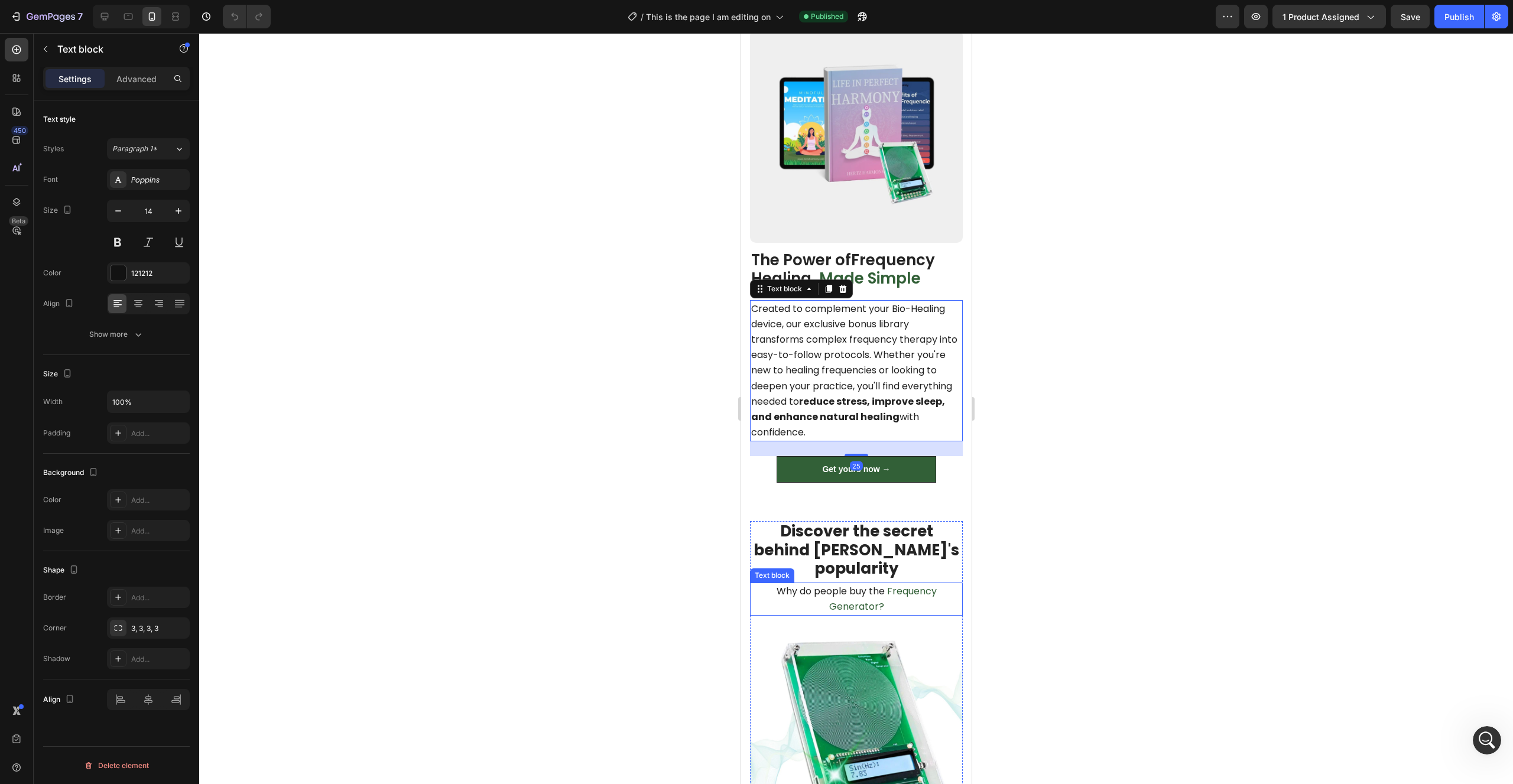
click at [858, 640] on img at bounding box center [855, 732] width 213 height 213
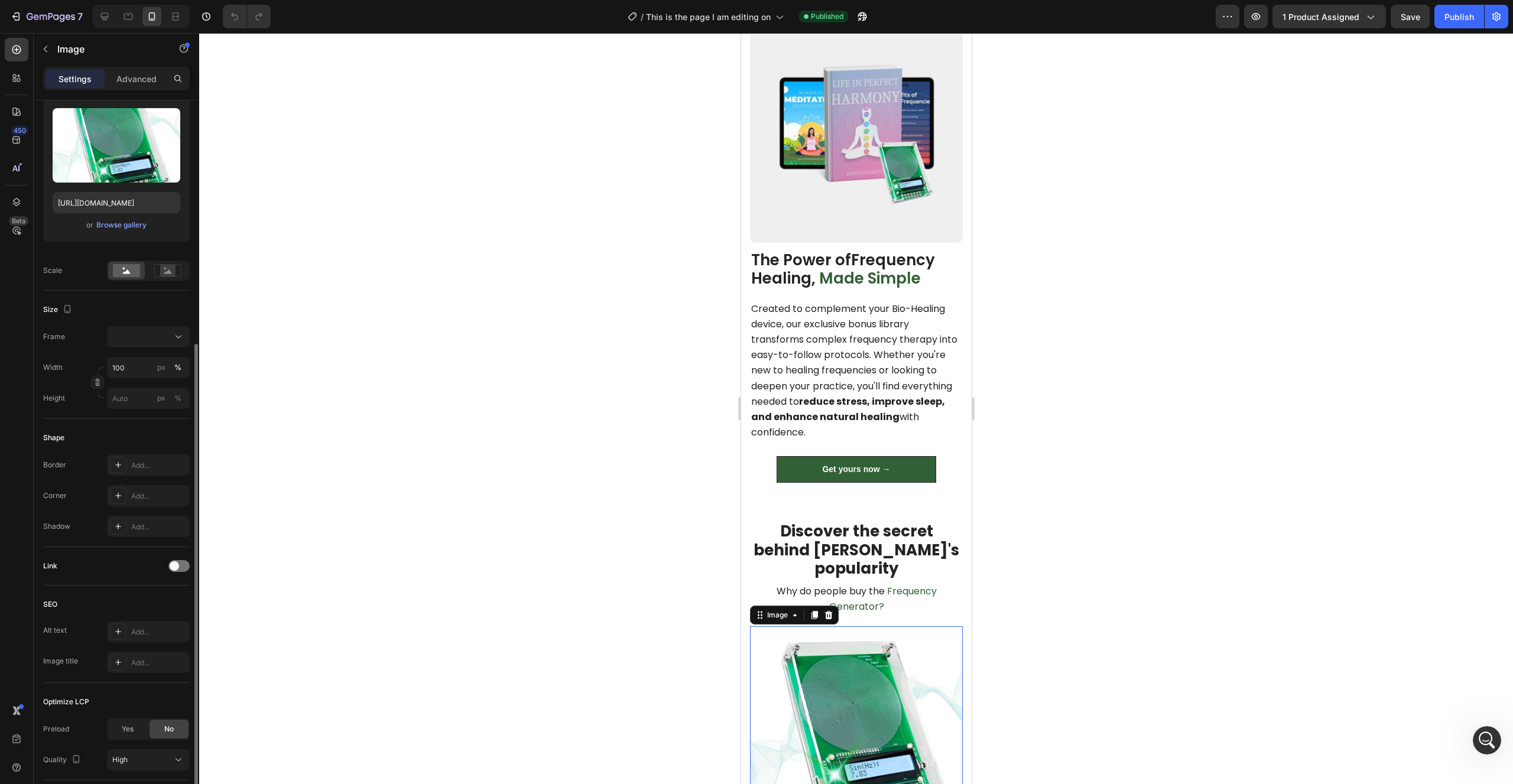
scroll to position [204, 0]
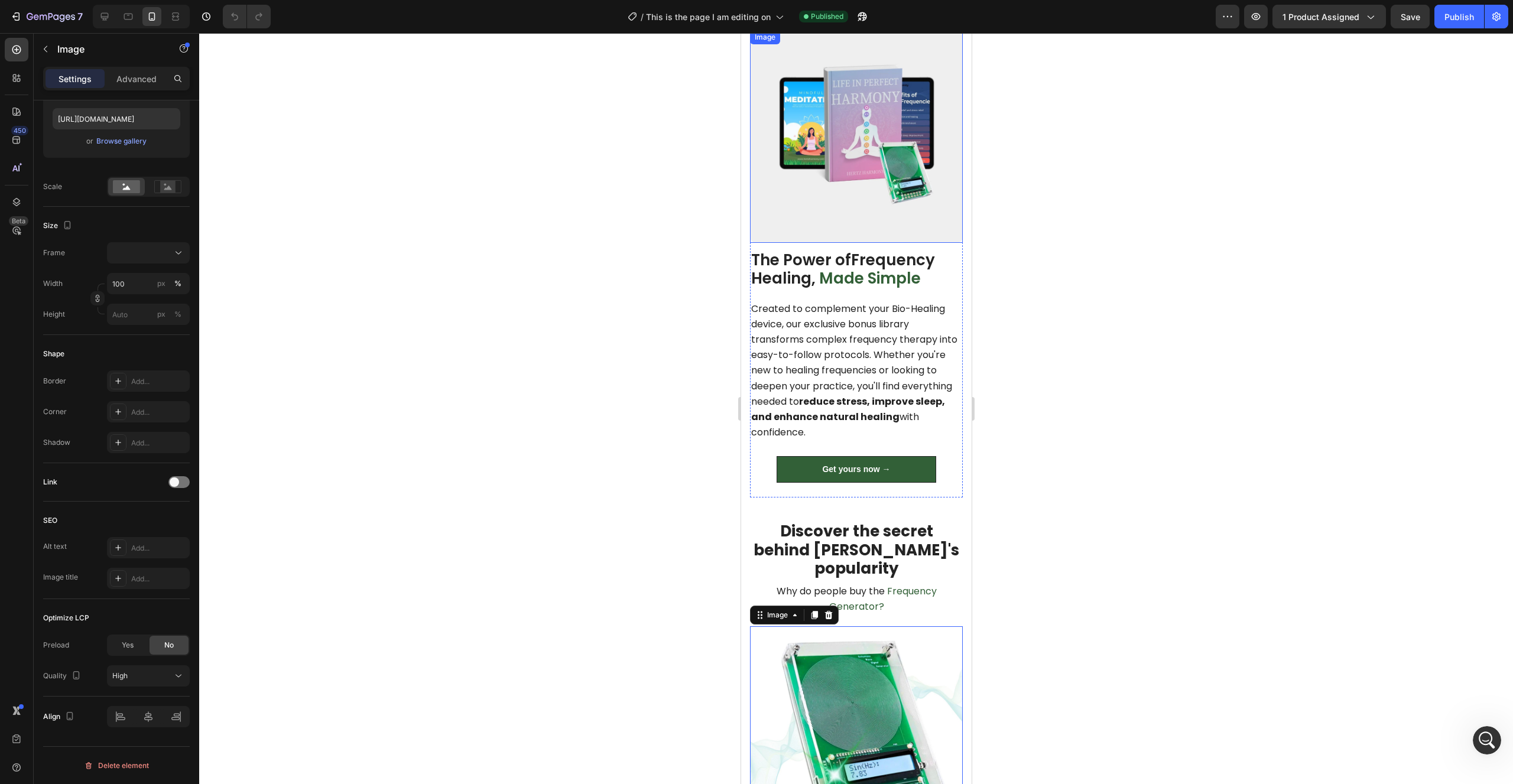
click at [818, 196] on img at bounding box center [855, 136] width 213 height 213
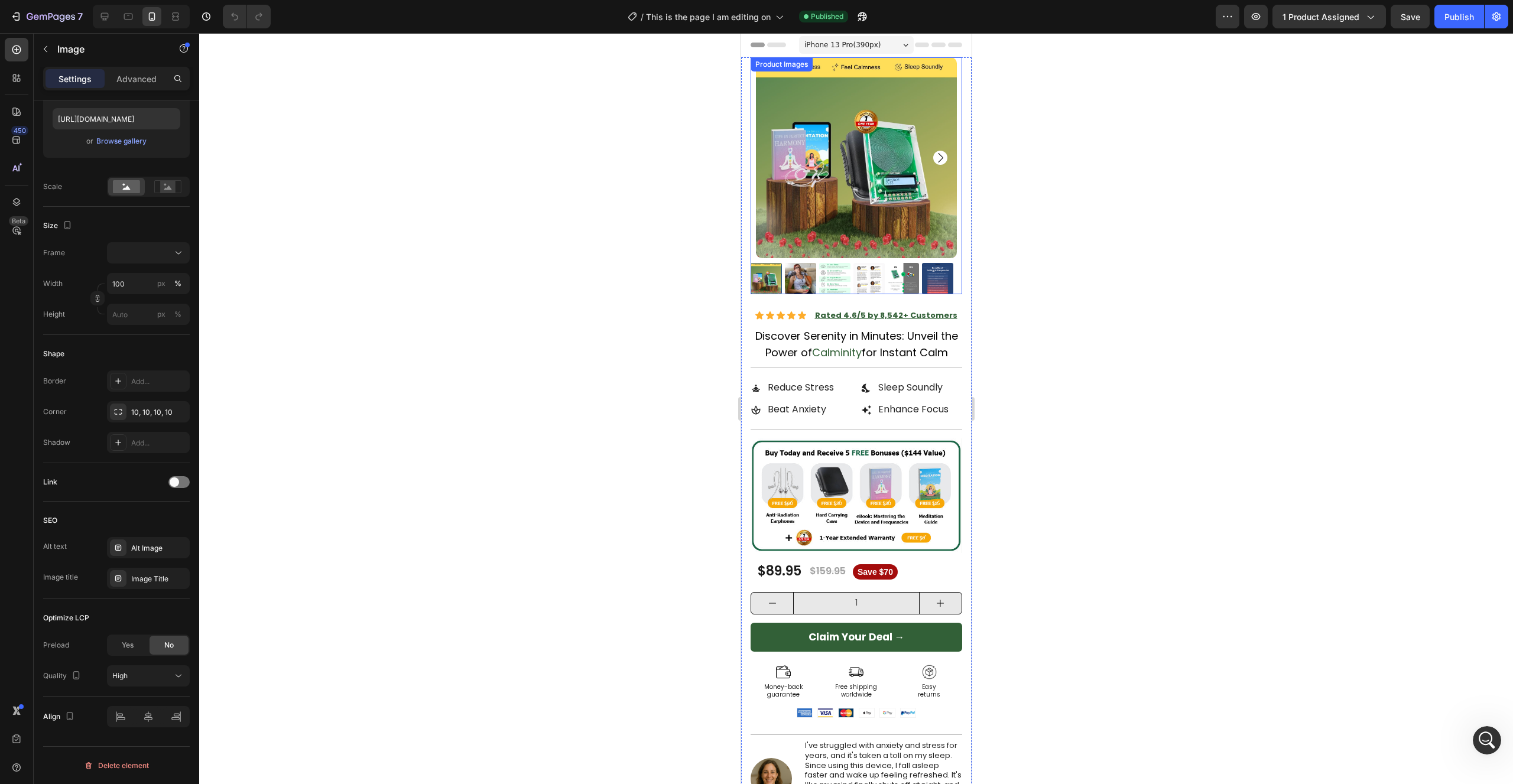
scroll to position [0, 0]
click at [830, 248] on img at bounding box center [855, 158] width 201 height 201
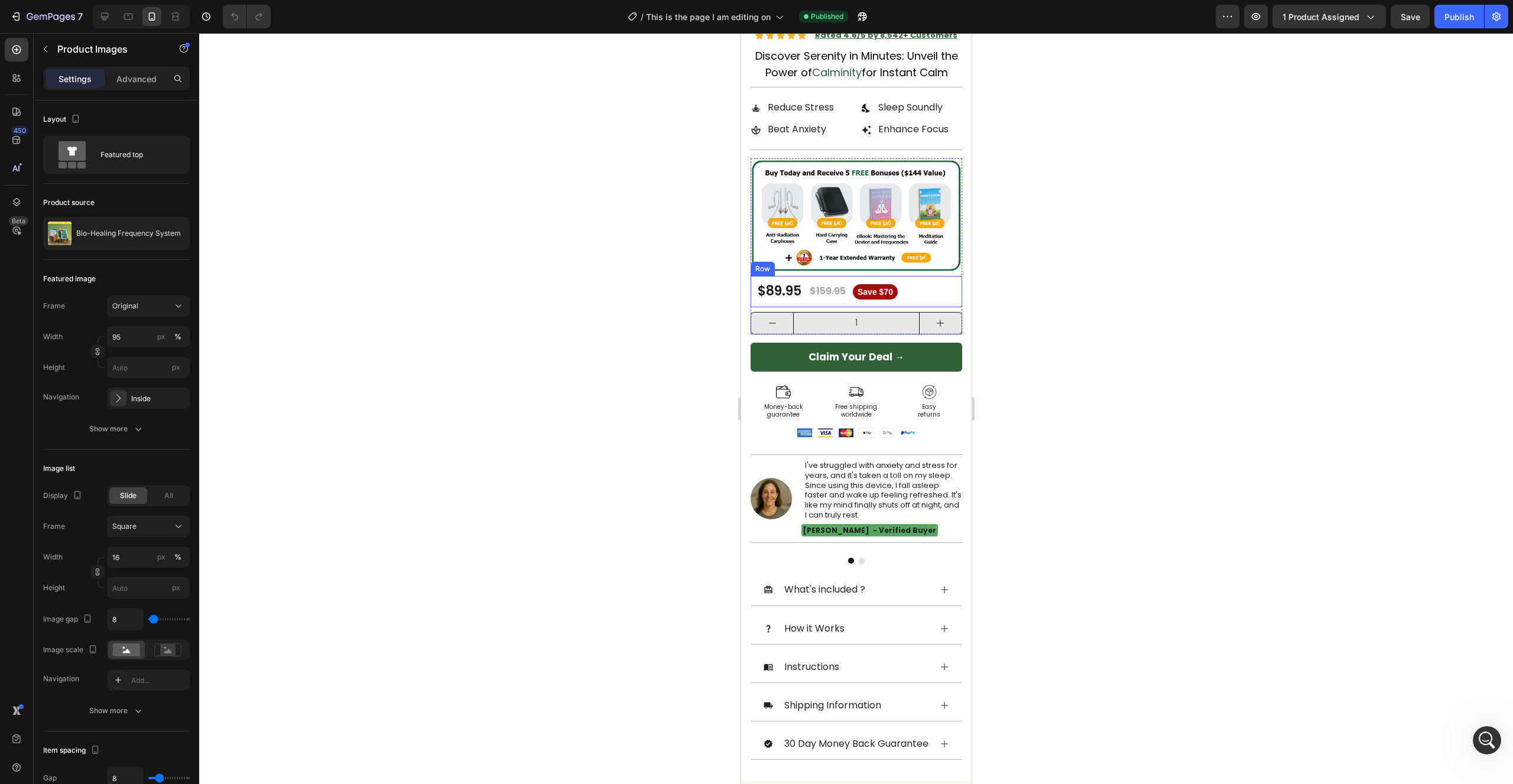
scroll to position [301, 0]
